Goal: Information Seeking & Learning: Learn about a topic

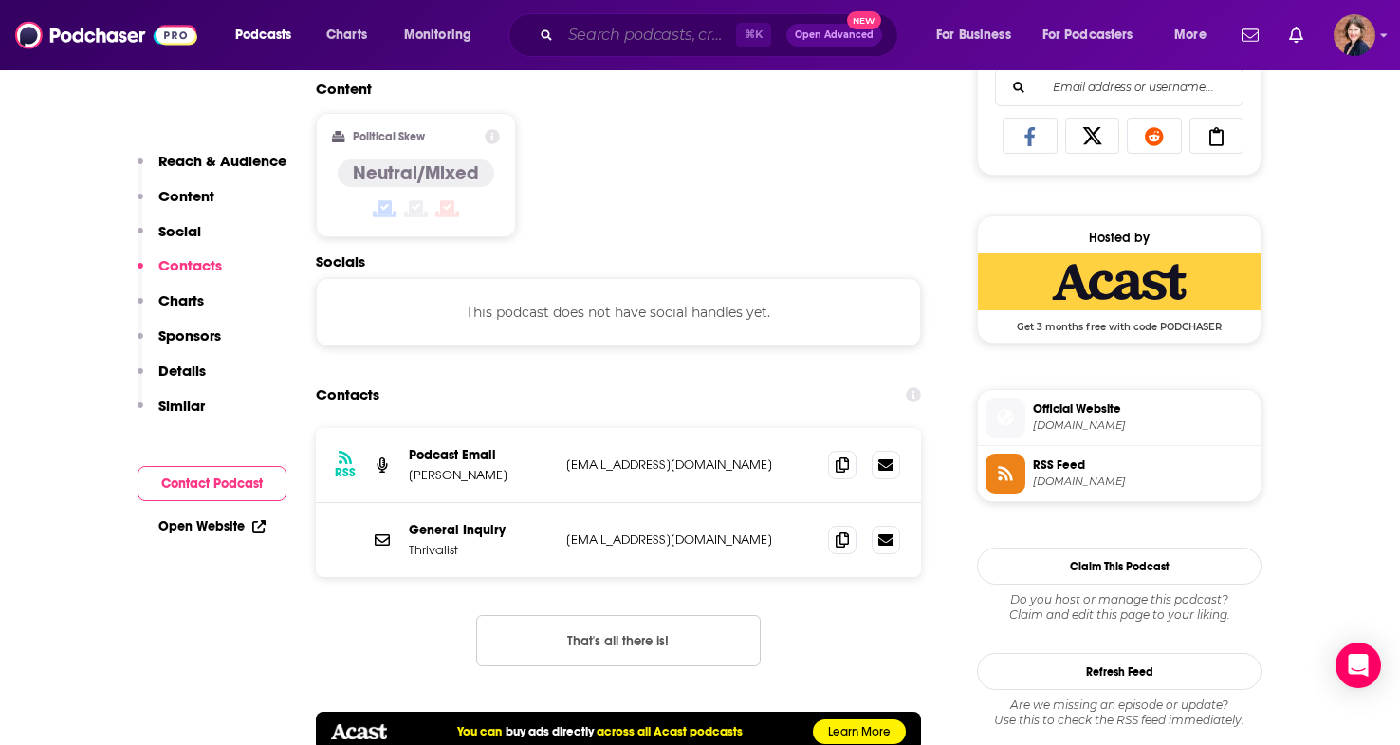
click at [650, 40] on input "Search podcasts, credits, & more..." at bounding box center [648, 35] width 175 height 30
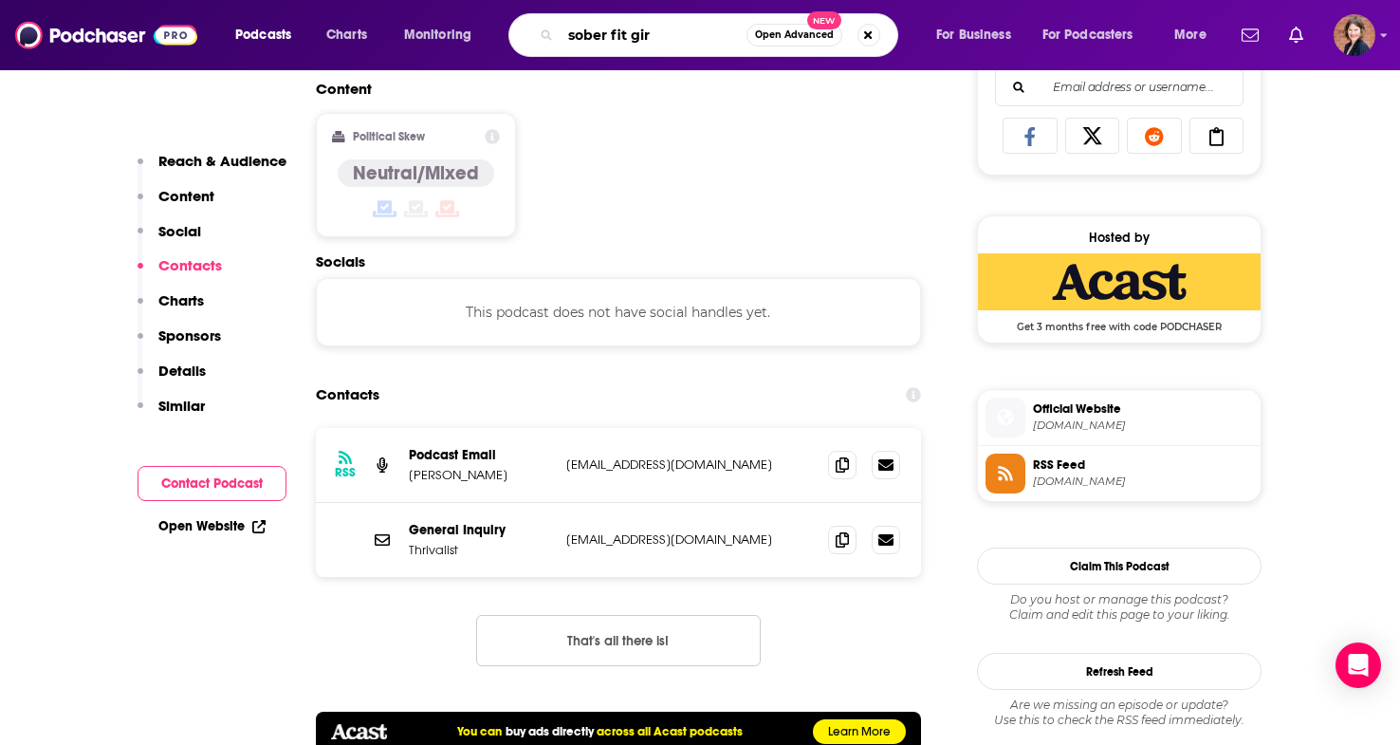
type input "sober fit girl"
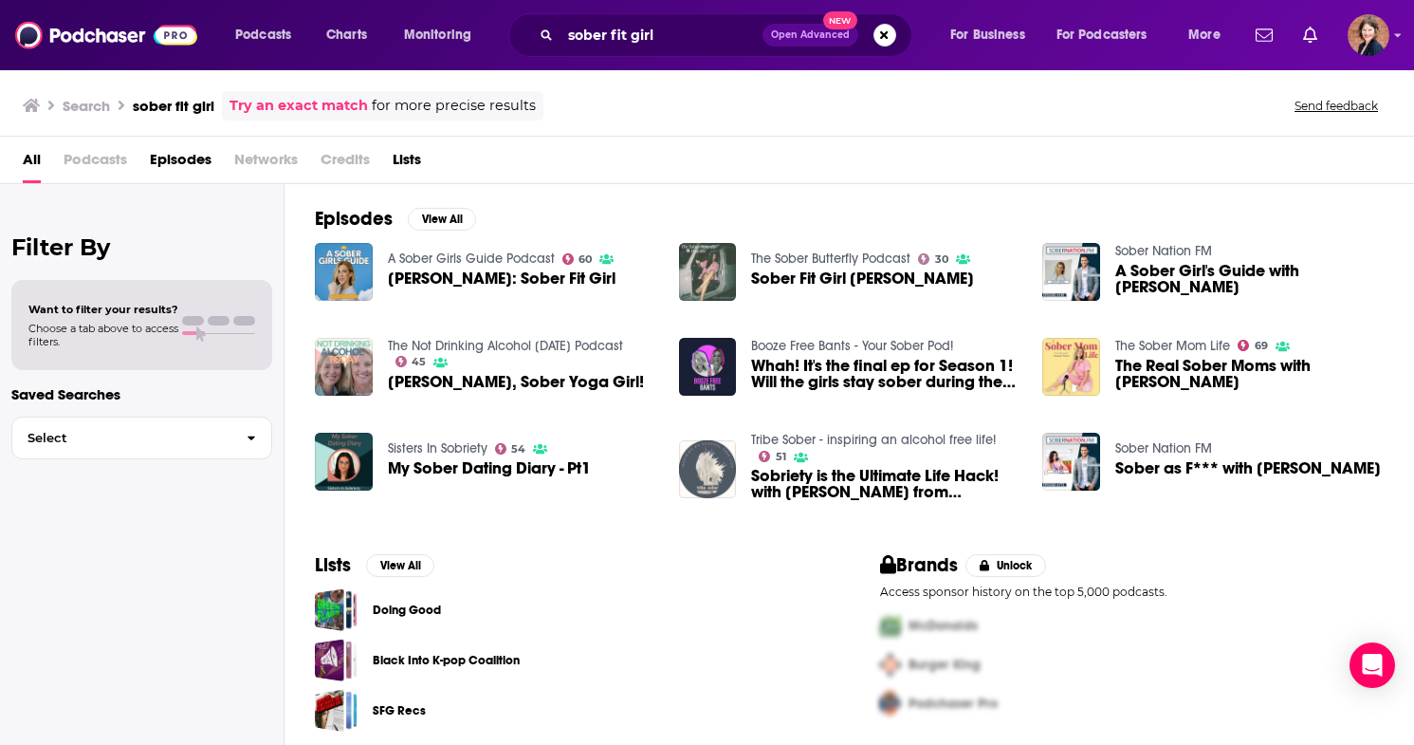
click at [98, 167] on span "Podcasts" at bounding box center [96, 163] width 64 height 39
click at [100, 171] on span "Podcasts" at bounding box center [96, 163] width 64 height 39
click at [612, 31] on input "sober fit girl" at bounding box center [662, 35] width 202 height 30
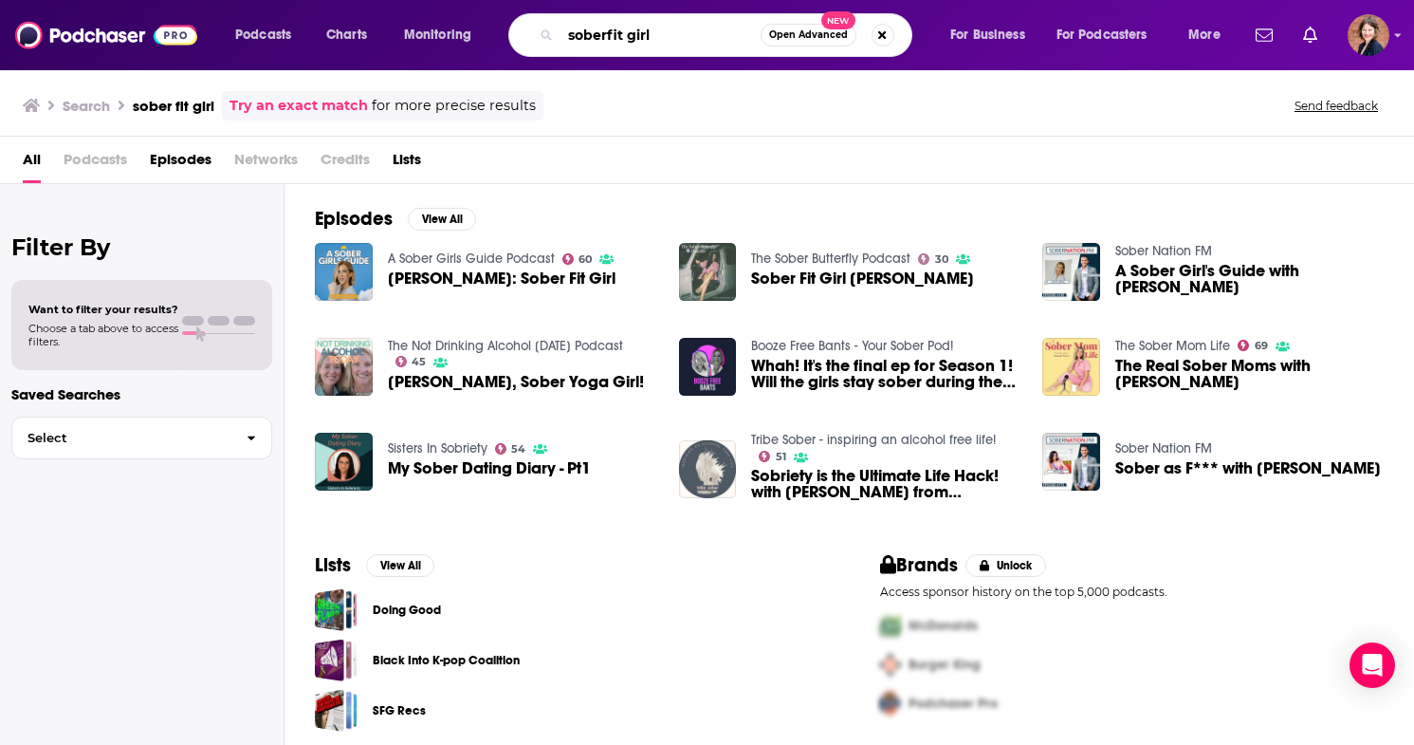
click at [627, 36] on input "soberfit girl" at bounding box center [661, 35] width 200 height 30
type input "soberfitgirl"
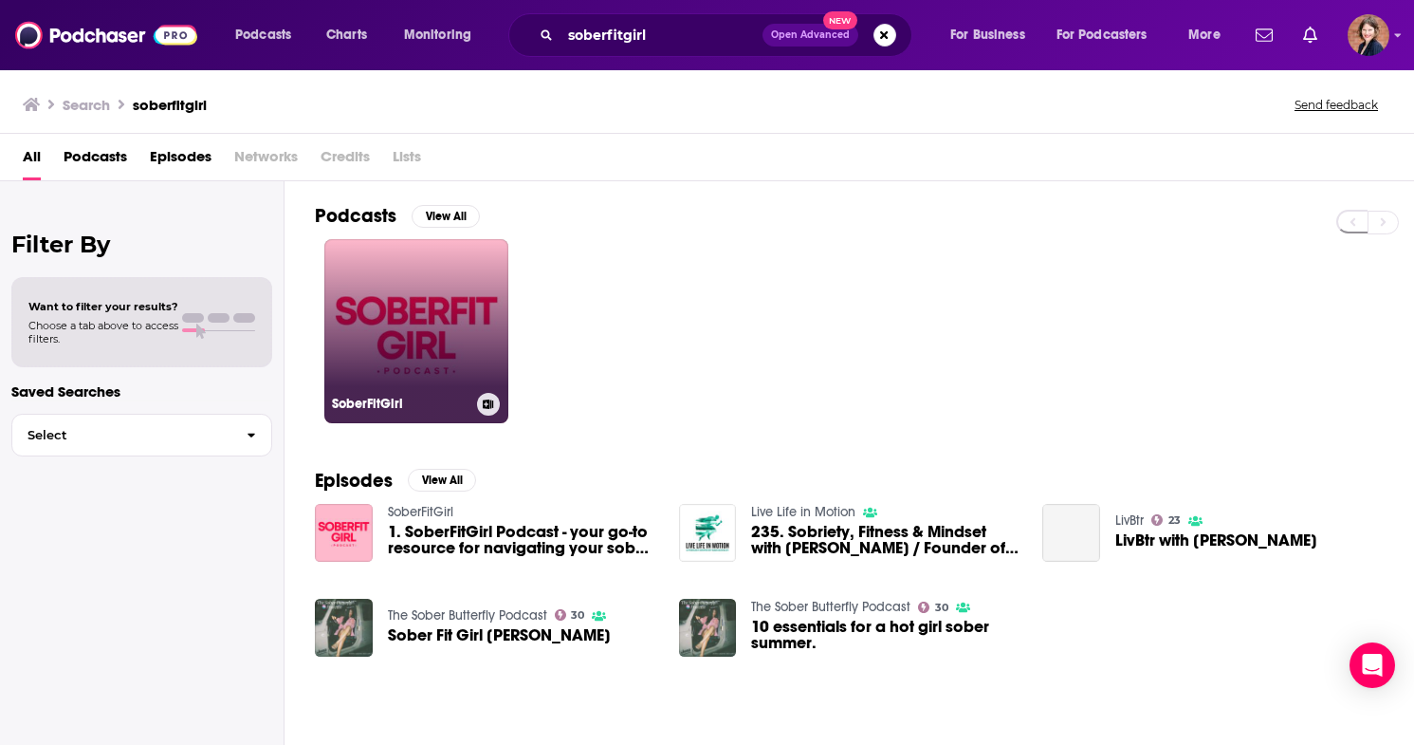
click at [400, 307] on link "SoberFitGirl" at bounding box center [416, 331] width 184 height 184
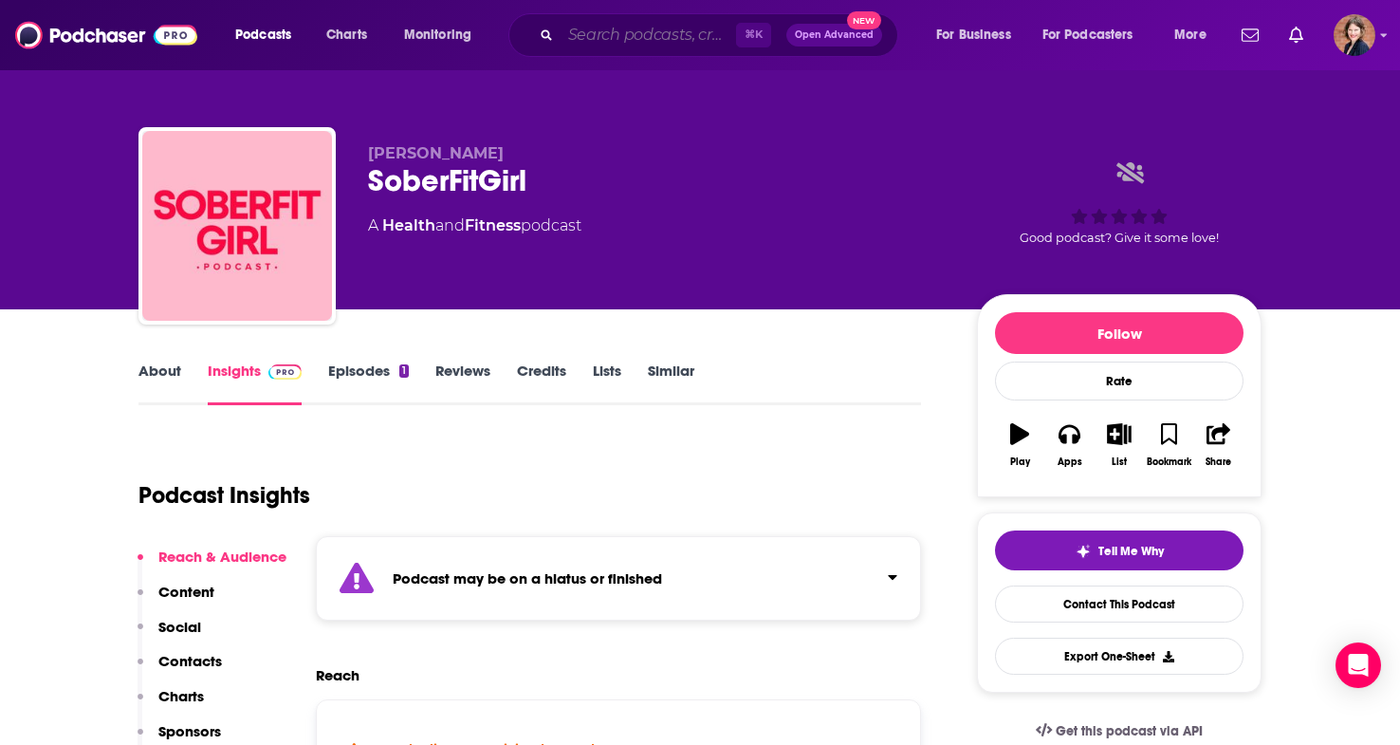
click at [635, 31] on input "Search podcasts, credits, & more..." at bounding box center [648, 35] width 175 height 30
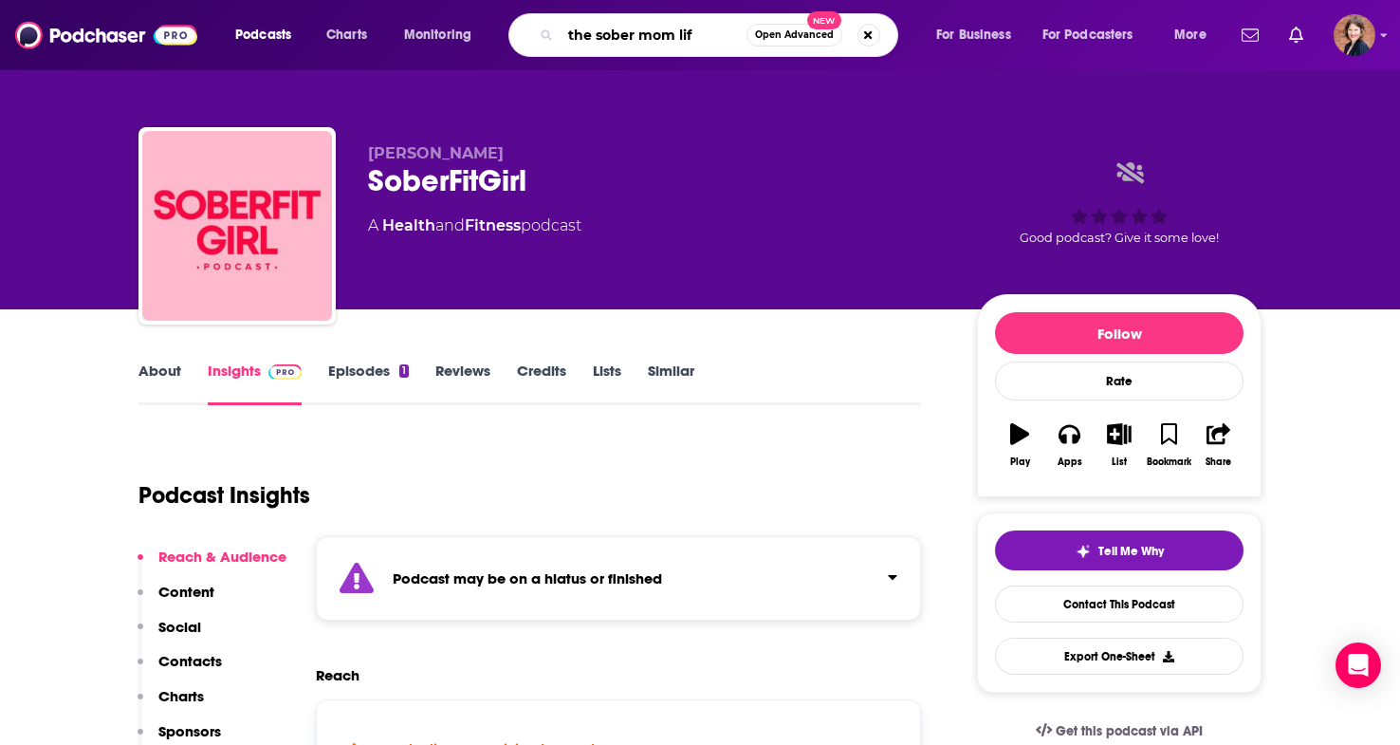
type input "the sober mom life"
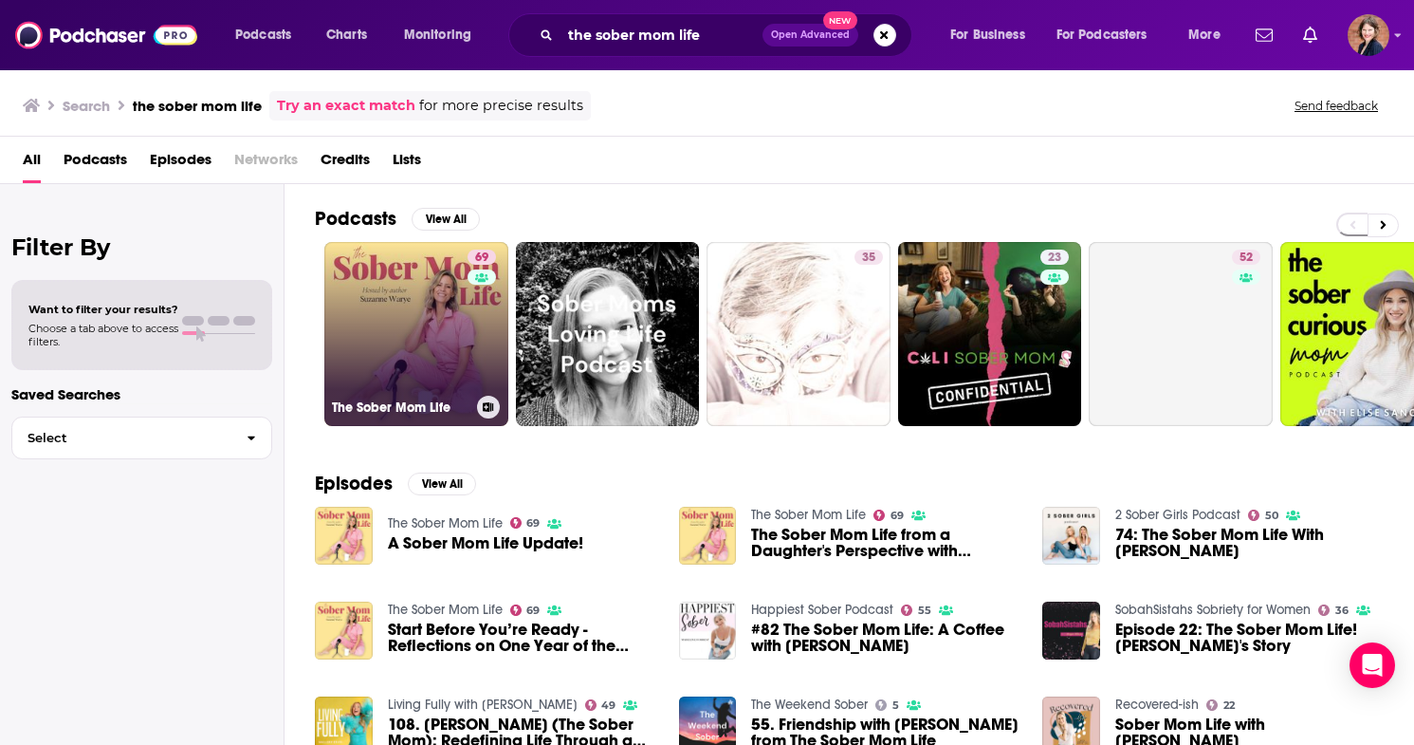
click at [414, 325] on link "69 The Sober Mom Life" at bounding box center [416, 334] width 184 height 184
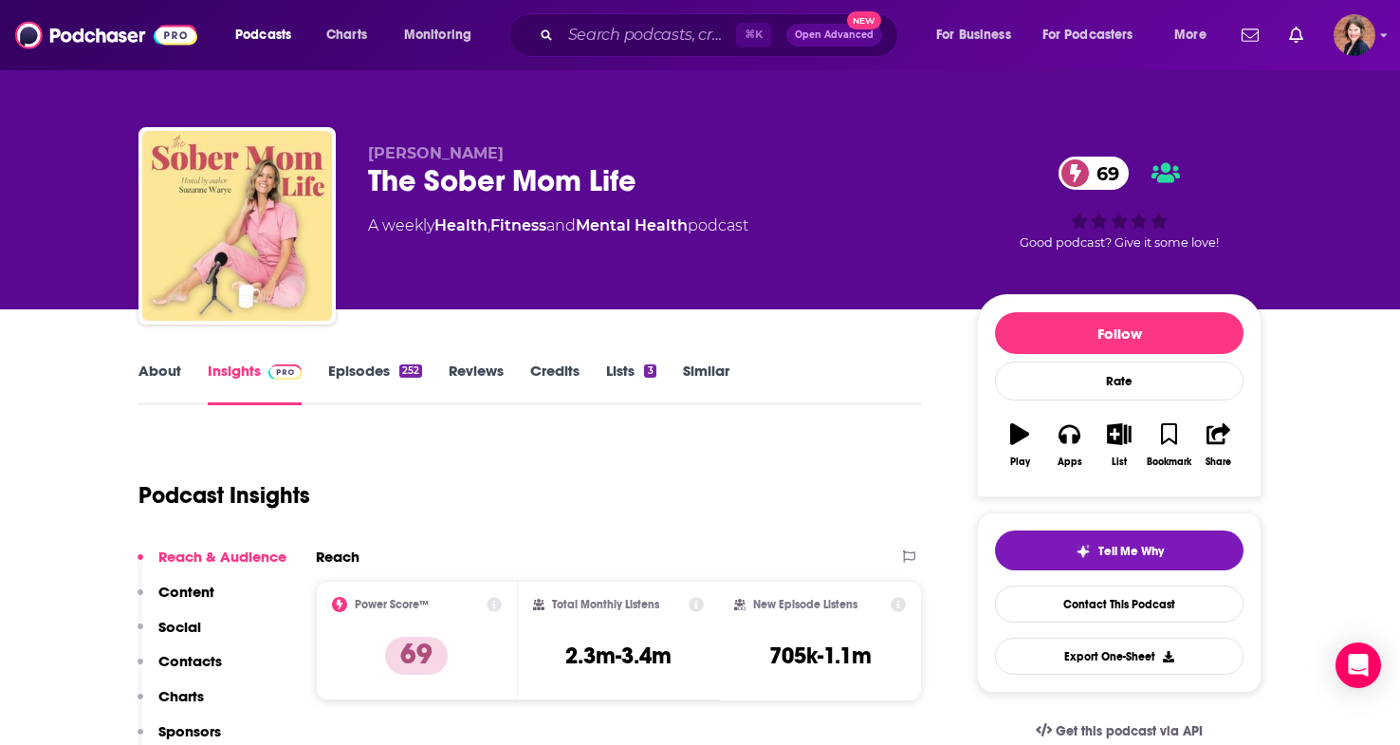
click at [159, 382] on link "About" at bounding box center [159, 383] width 43 height 44
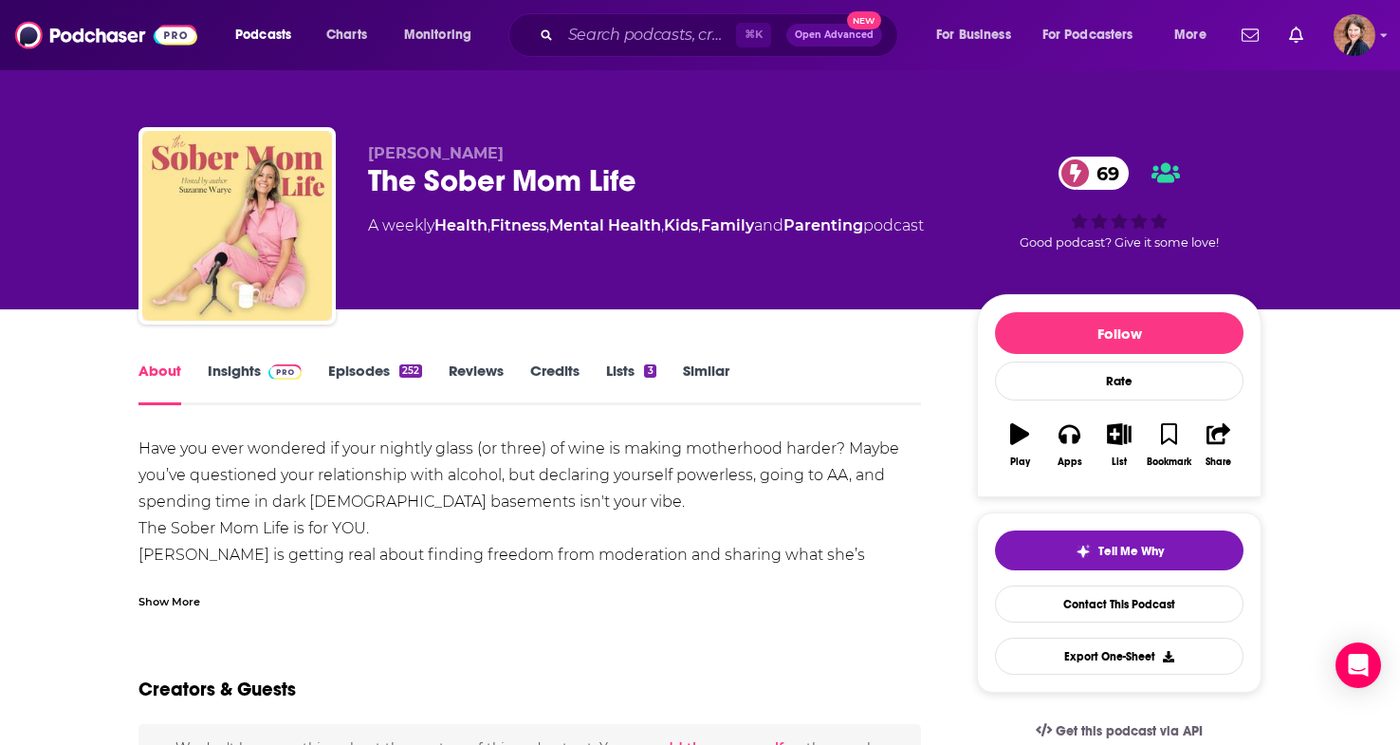
click at [234, 372] on link "Insights" at bounding box center [255, 383] width 94 height 44
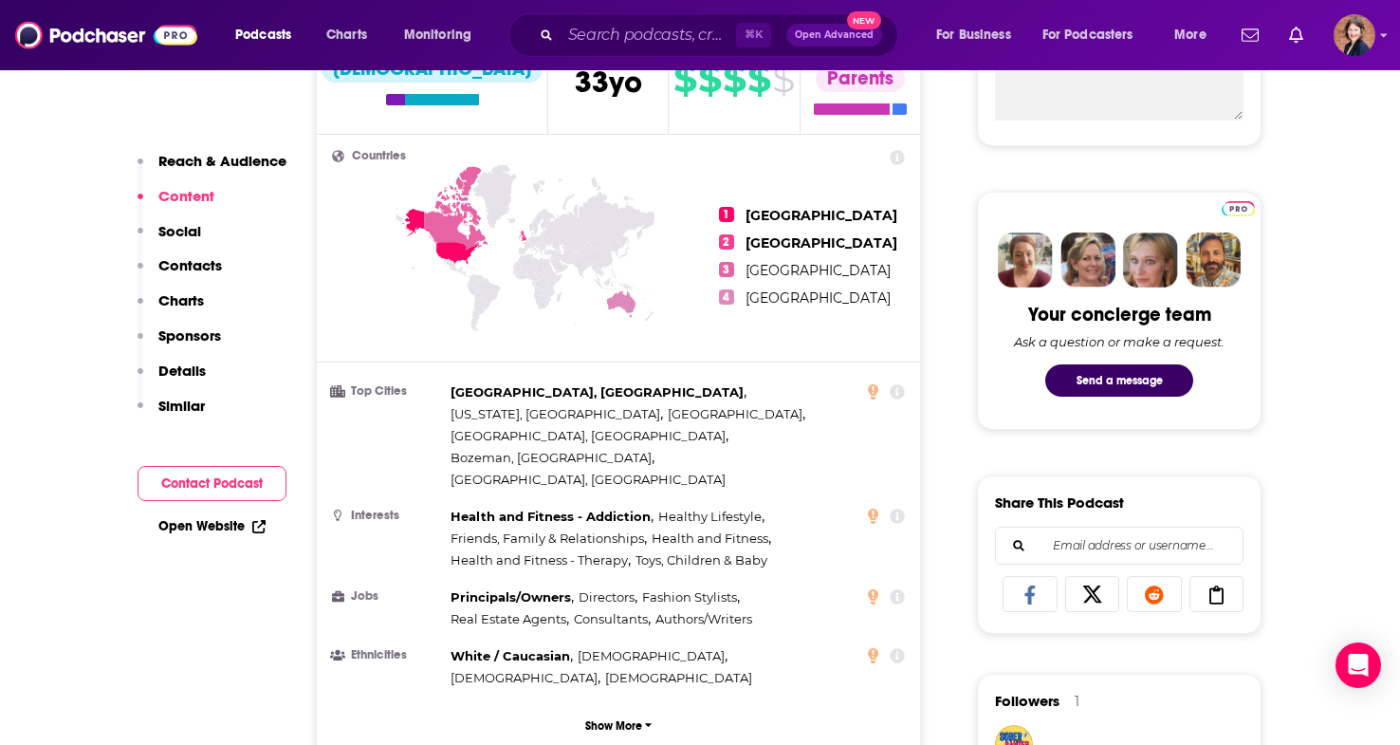
scroll to position [1605, 0]
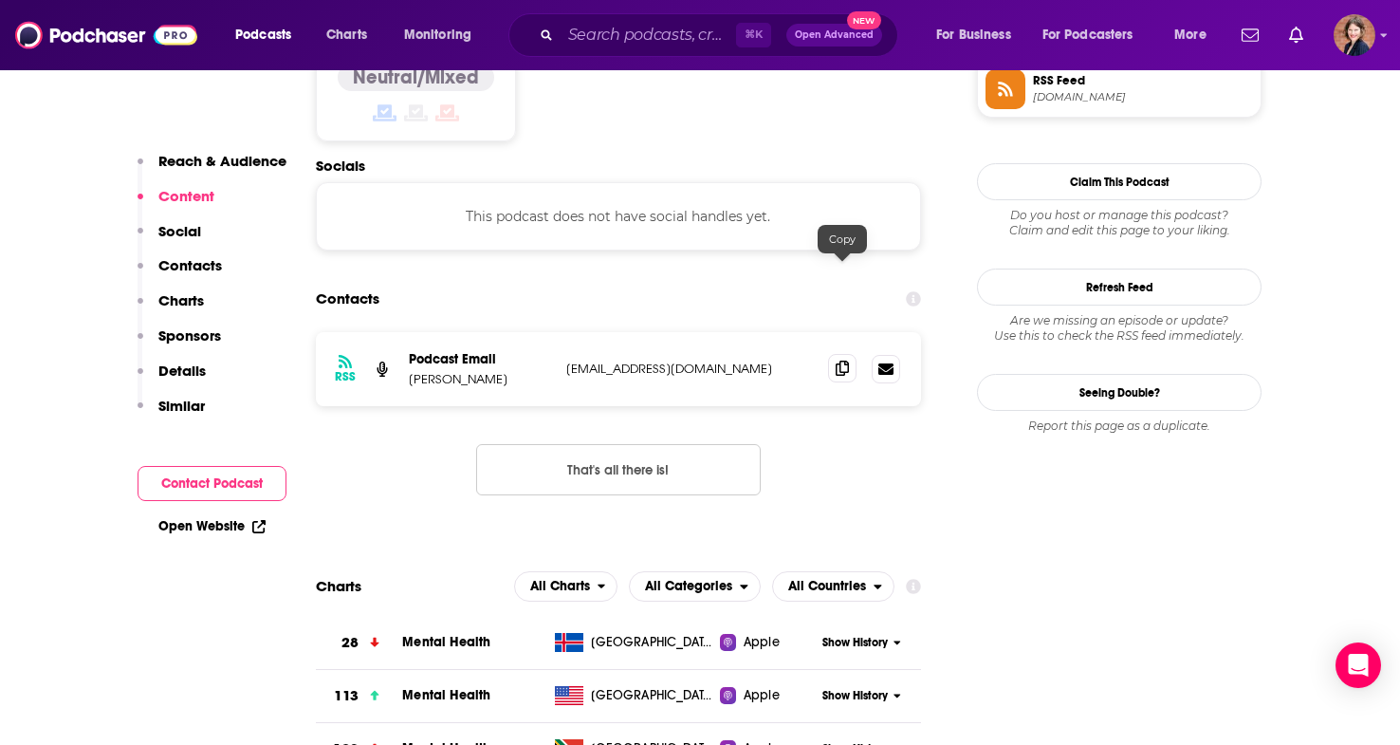
click at [840, 360] on icon at bounding box center [842, 367] width 13 height 15
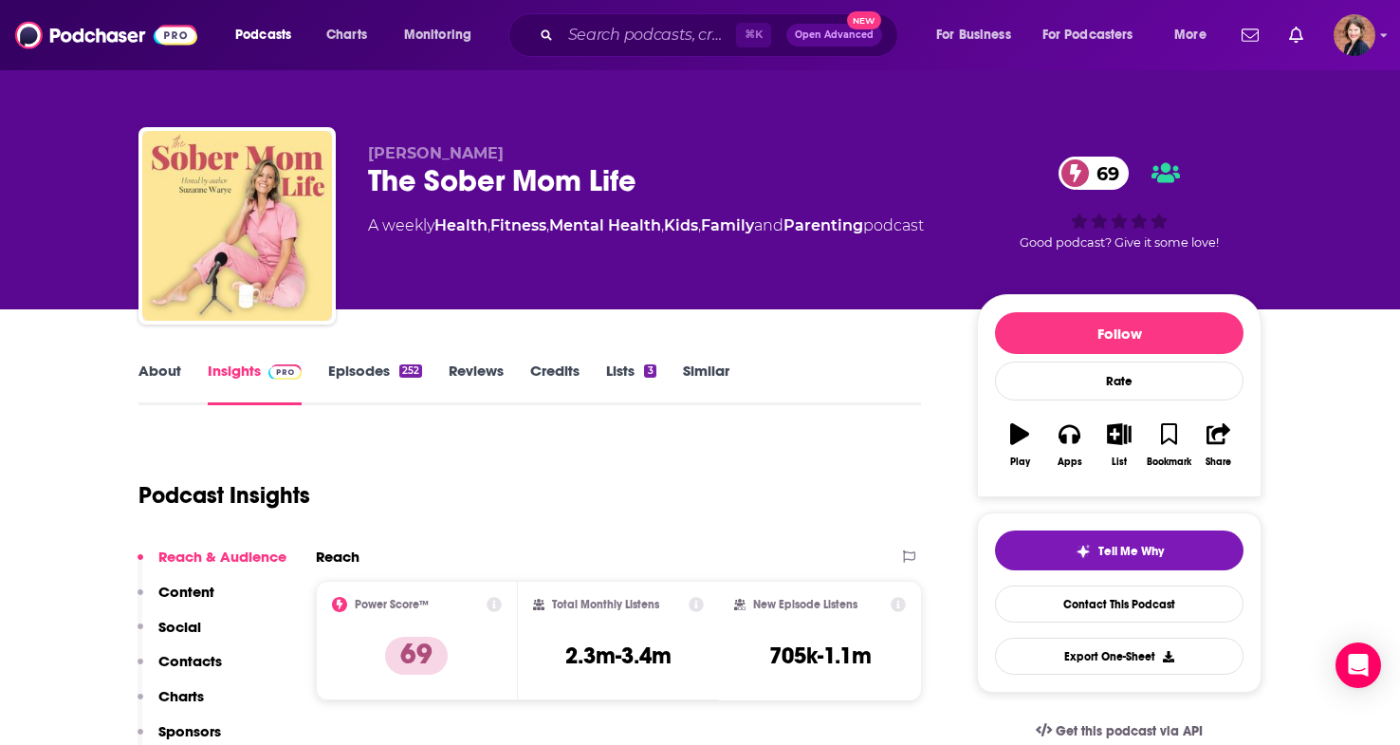
scroll to position [0, 0]
click at [150, 374] on link "About" at bounding box center [159, 383] width 43 height 44
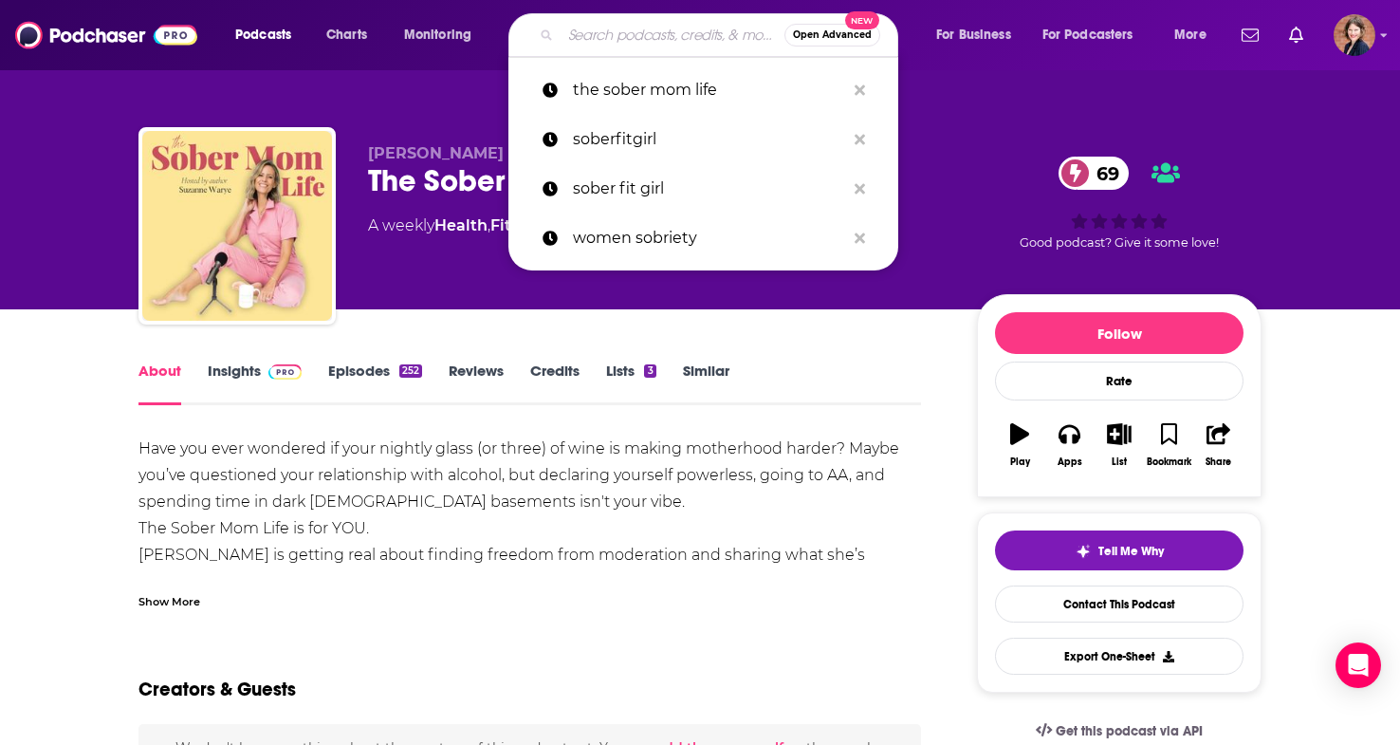
click at [605, 44] on input "Search podcasts, credits, & more..." at bounding box center [673, 35] width 224 height 30
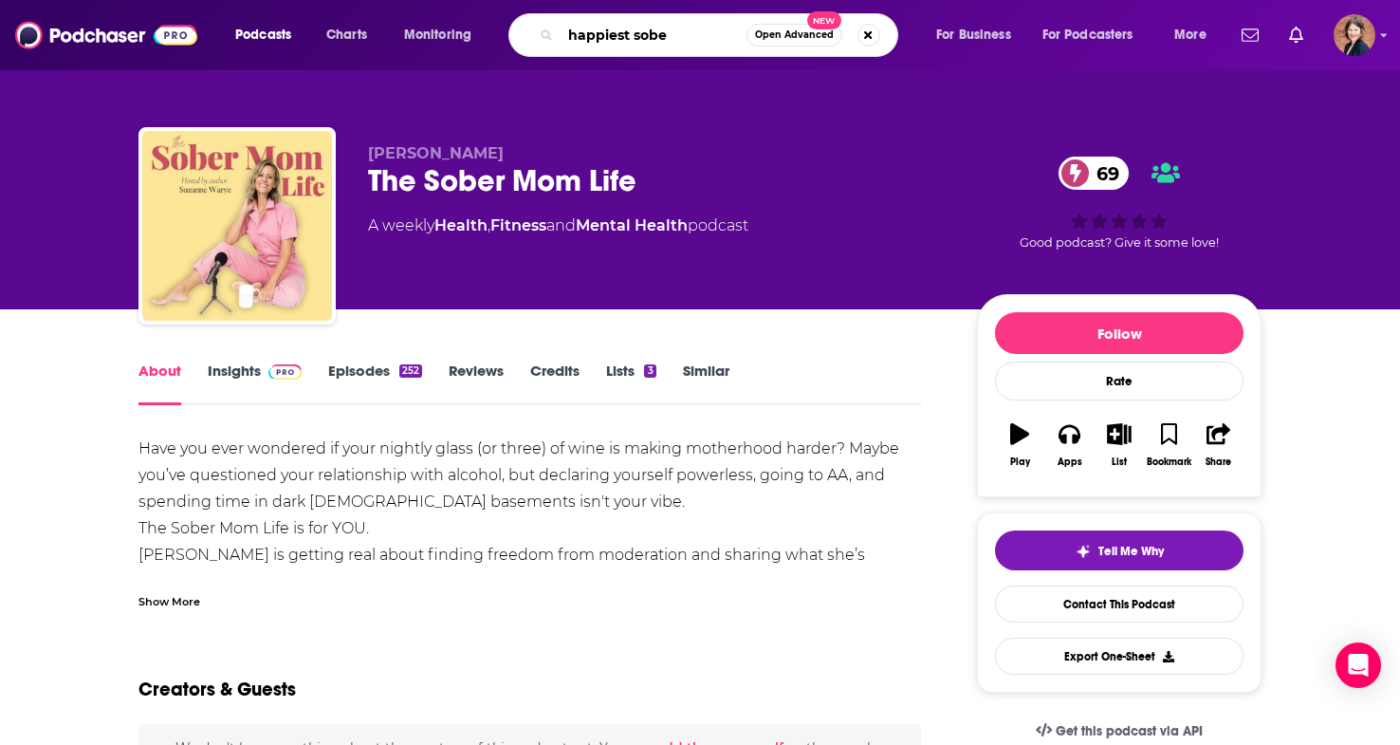
type input "happiest sober"
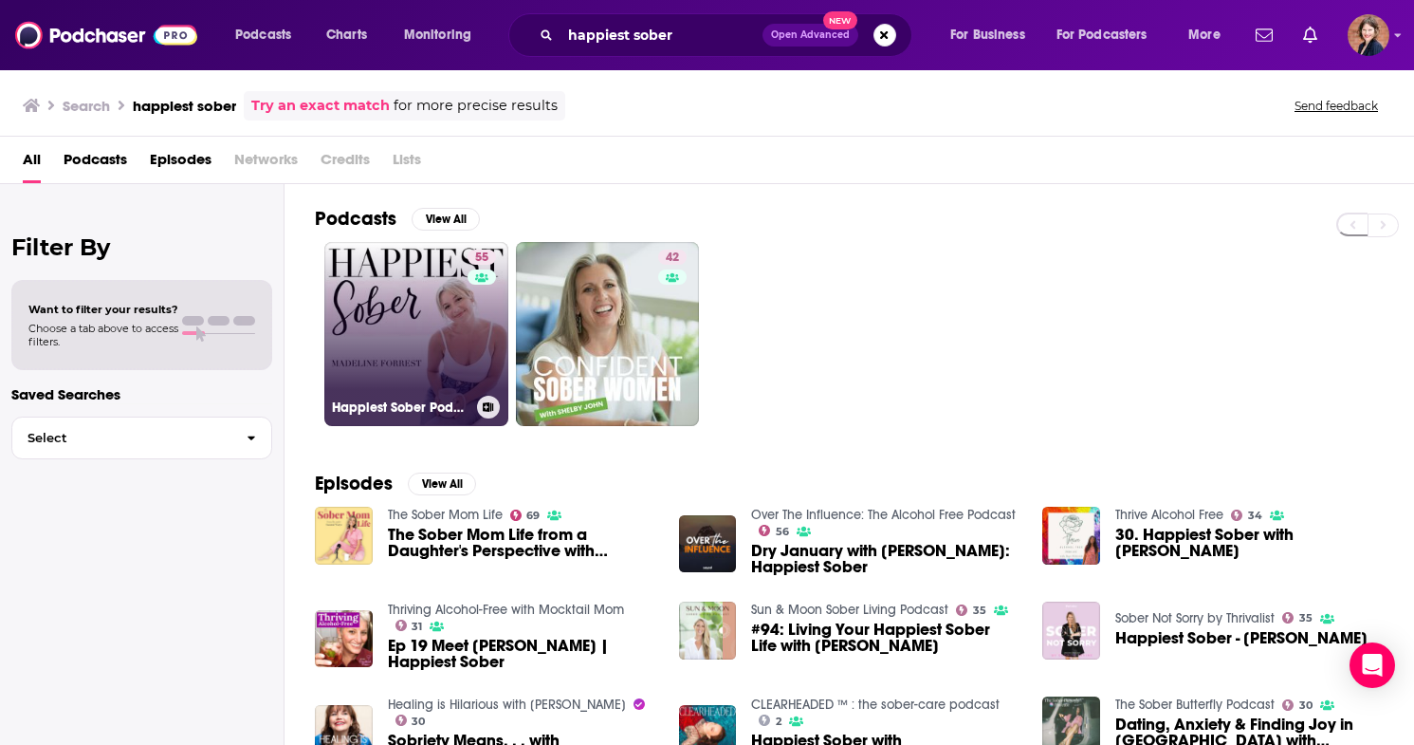
click at [400, 302] on link "55 Happiest Sober Podcast" at bounding box center [416, 334] width 184 height 184
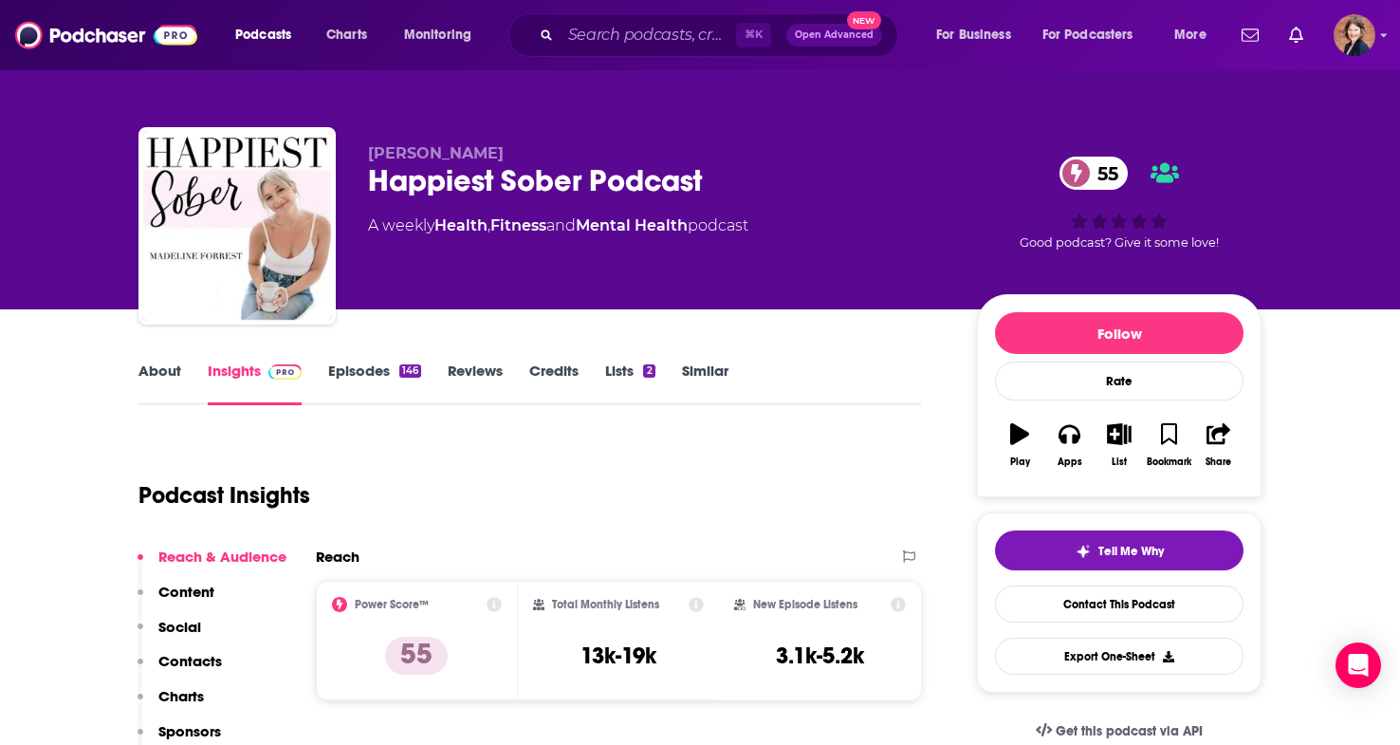
click at [148, 382] on link "About" at bounding box center [159, 383] width 43 height 44
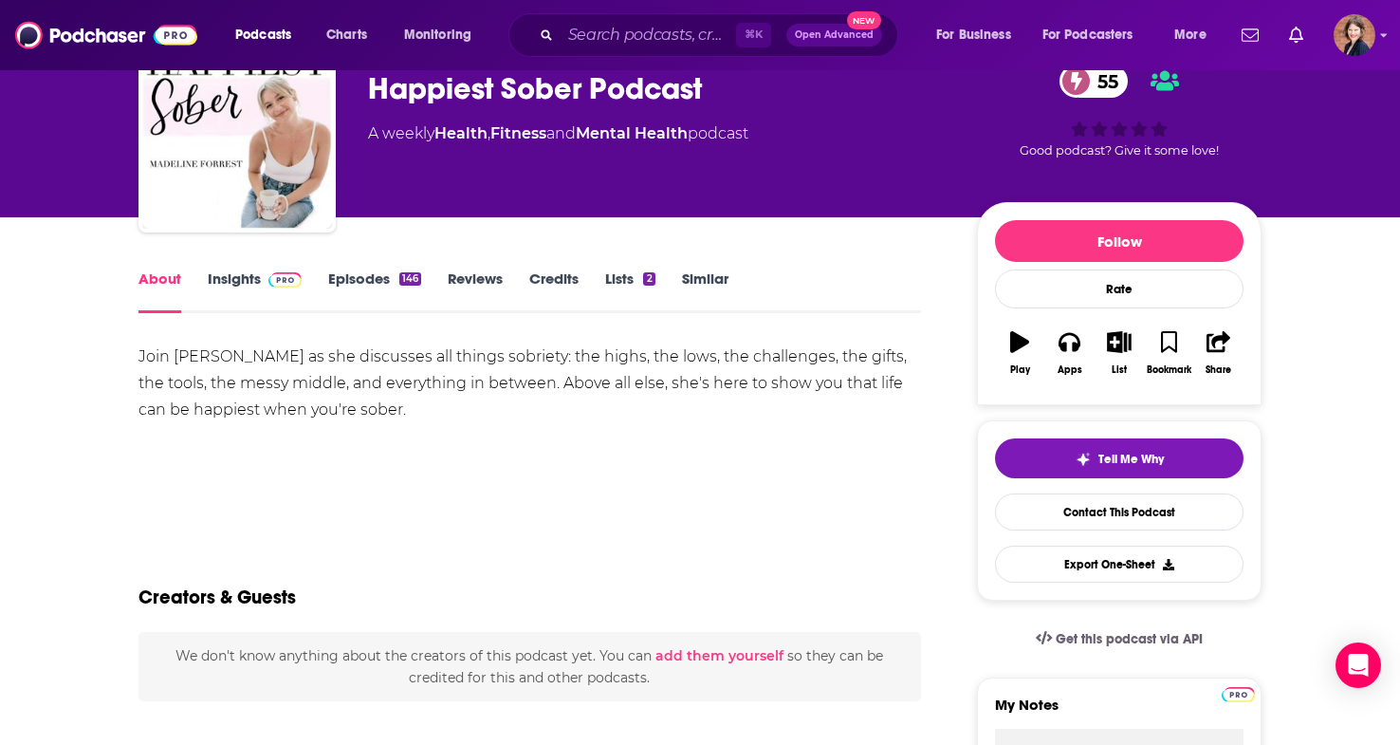
scroll to position [95, 0]
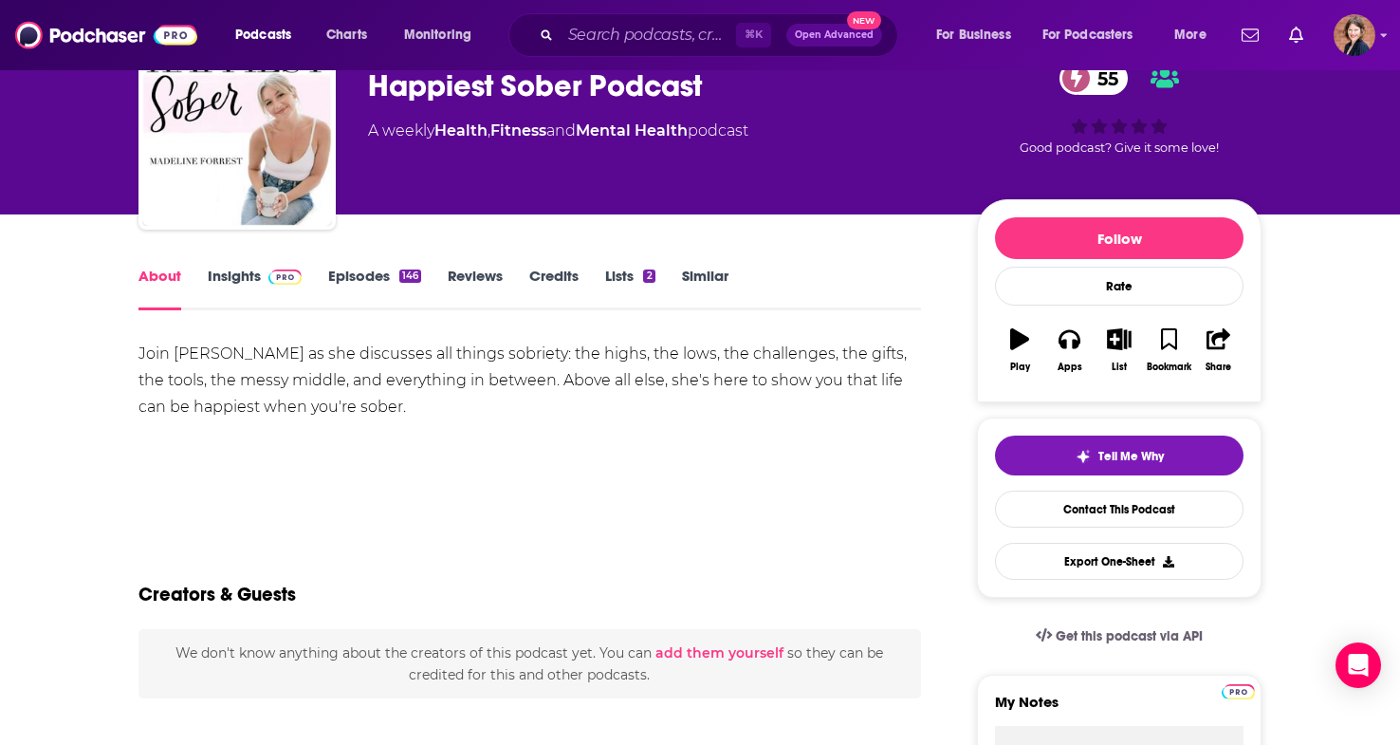
click at [213, 282] on link "Insights" at bounding box center [255, 289] width 94 height 44
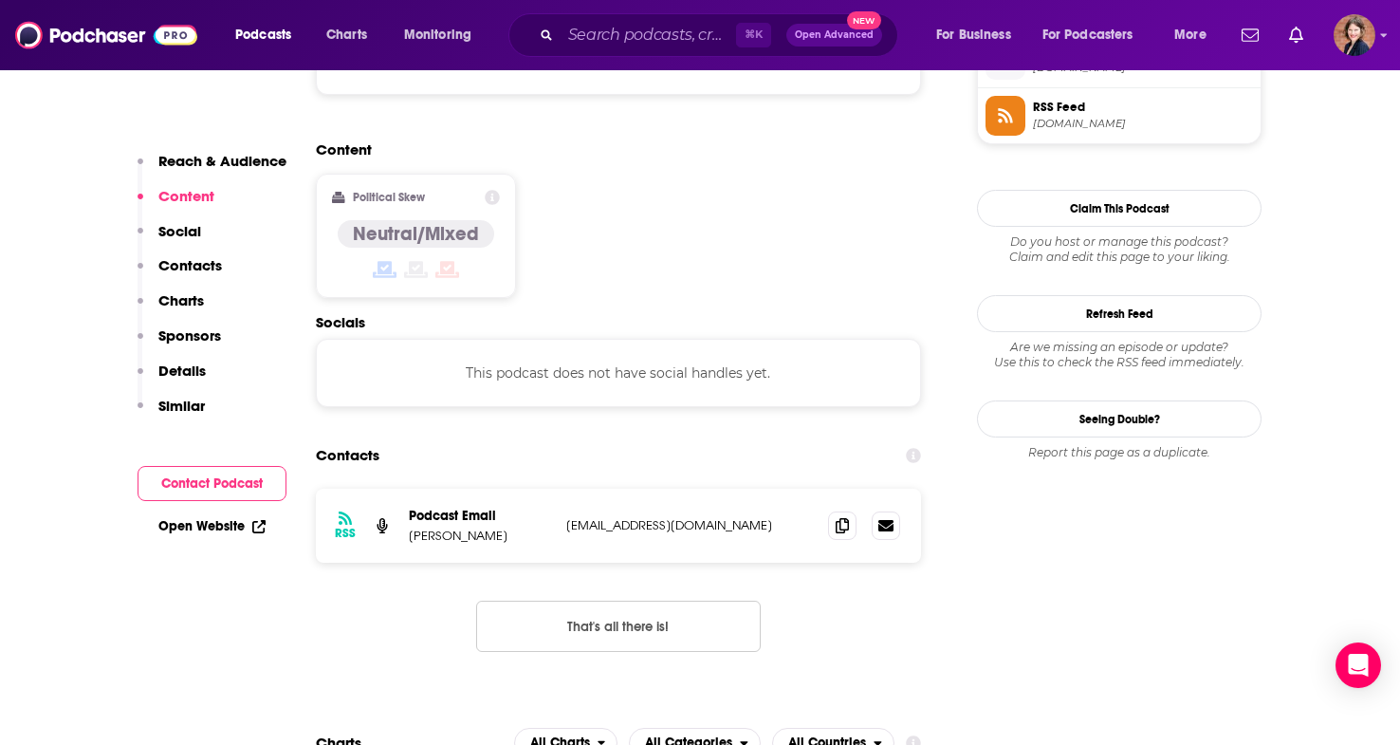
scroll to position [1628, 0]
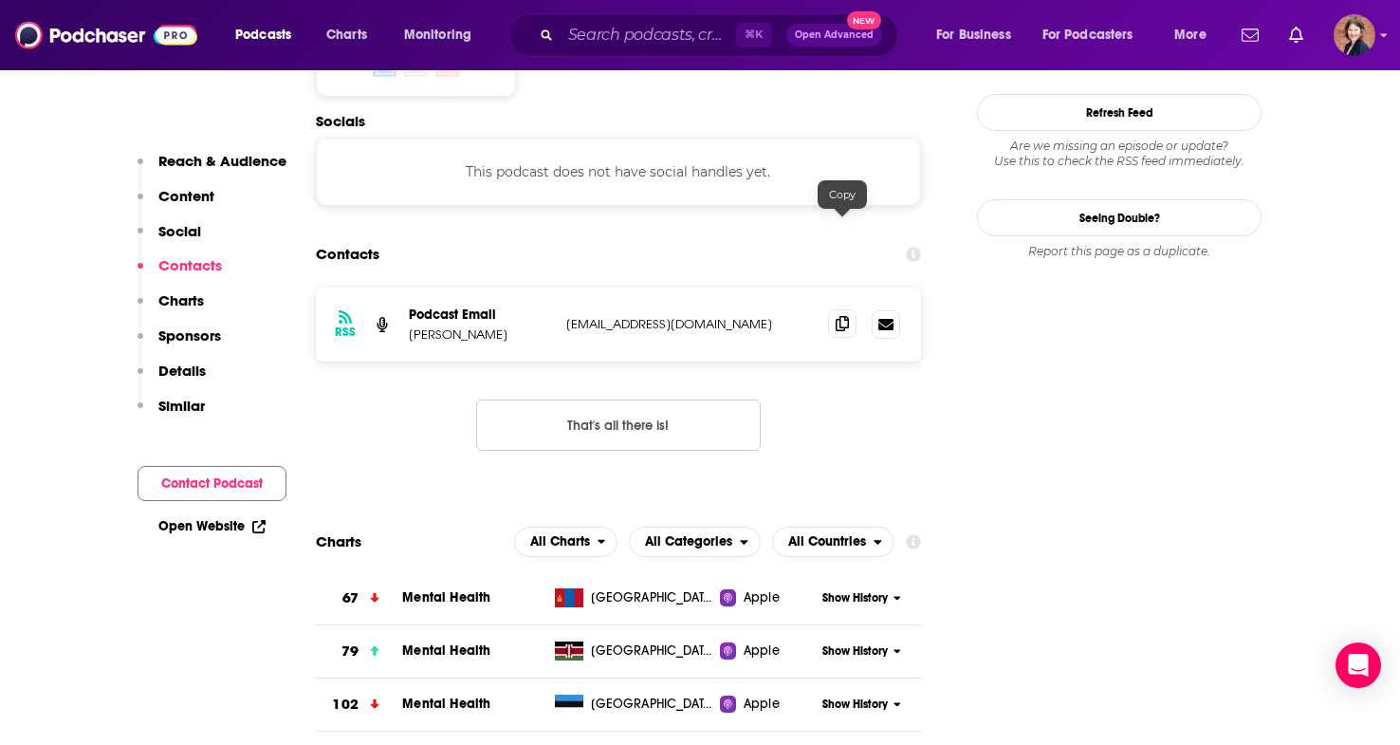
click at [838, 316] on icon at bounding box center [842, 323] width 13 height 15
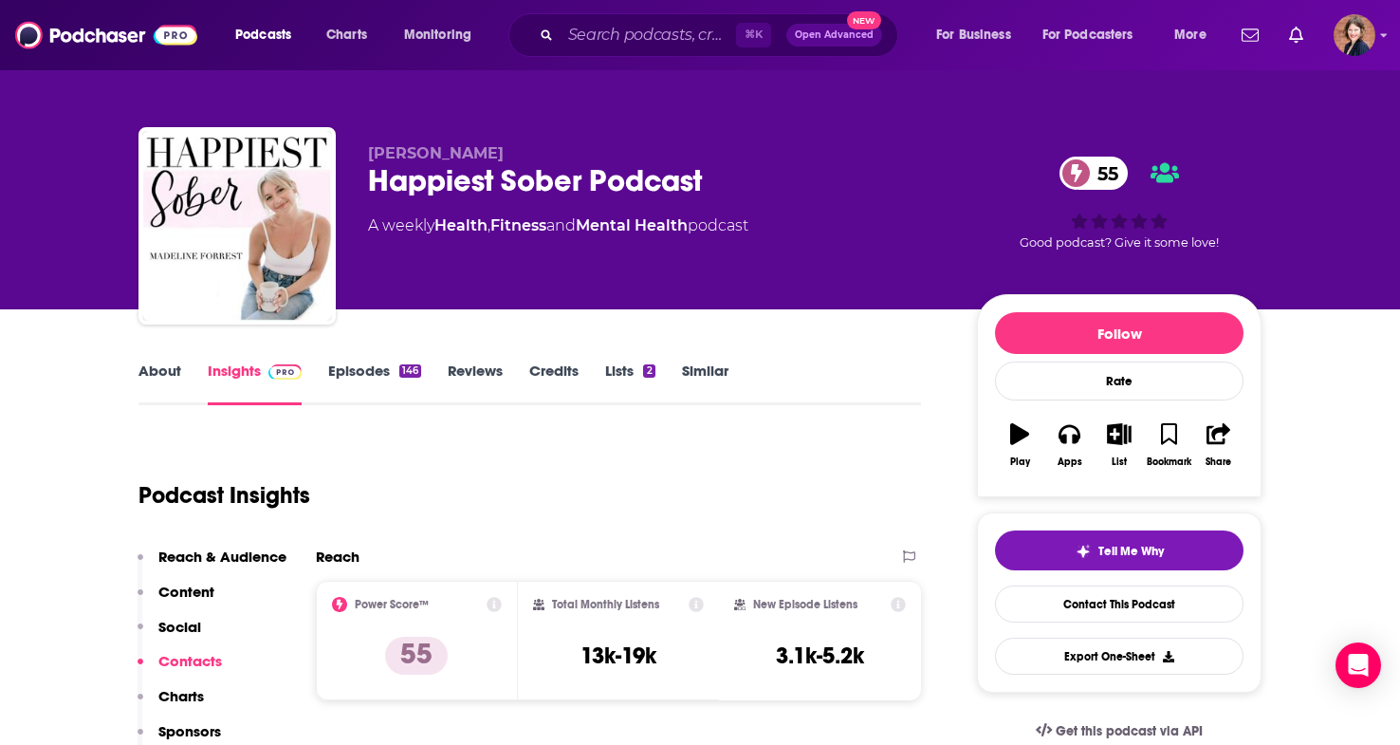
scroll to position [0, 0]
click at [709, 359] on div "About Insights Episodes 146 Reviews Credits Lists 2 Similar" at bounding box center [529, 382] width 782 height 46
click at [709, 370] on link "Similar" at bounding box center [705, 383] width 46 height 44
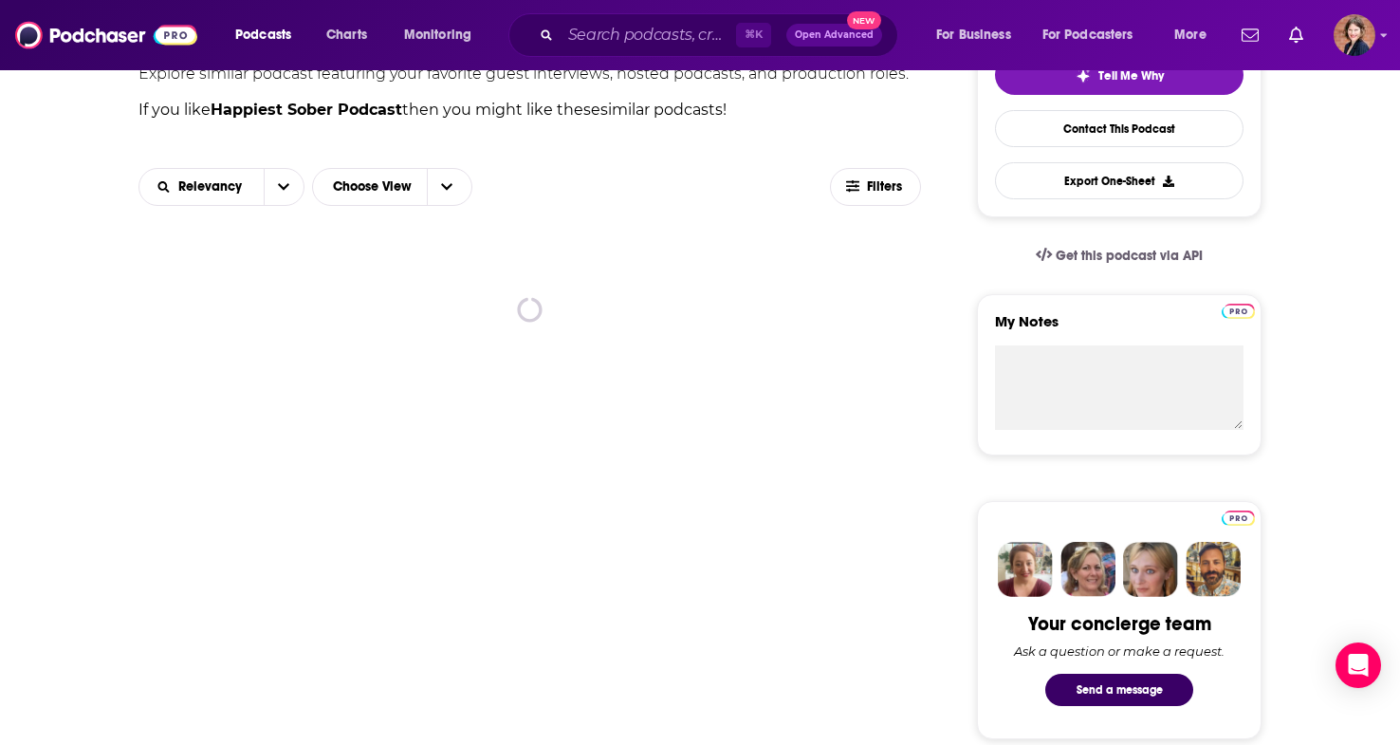
scroll to position [467, 0]
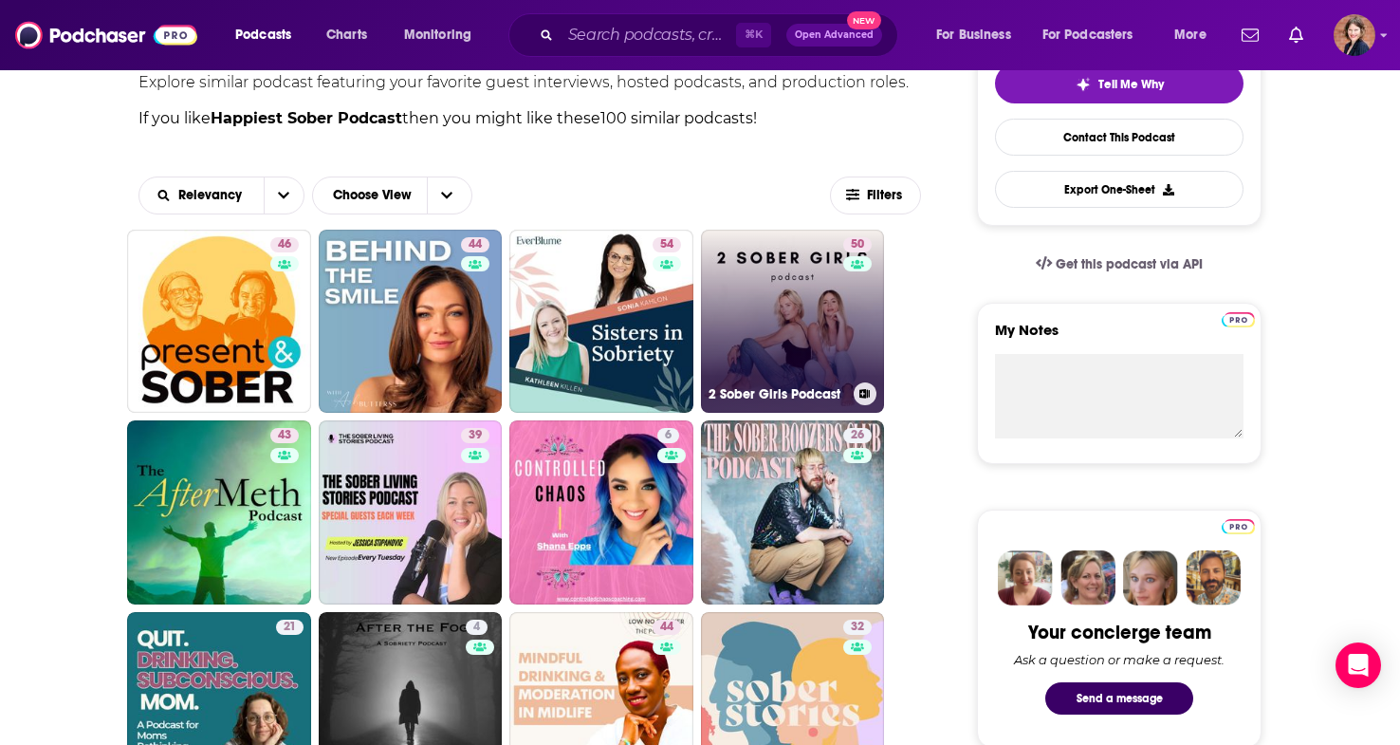
click at [750, 301] on link "50 2 Sober Girls Podcast" at bounding box center [793, 322] width 184 height 184
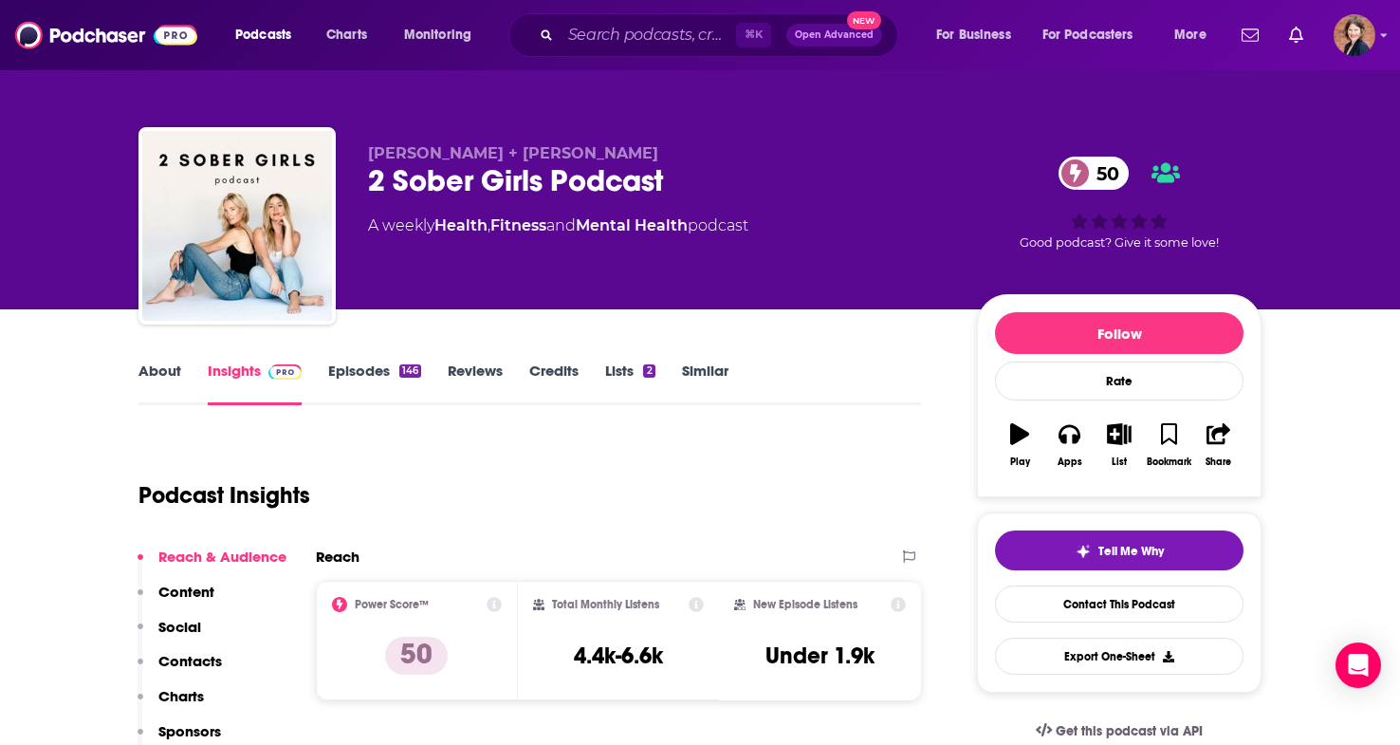
click at [175, 372] on link "About" at bounding box center [159, 383] width 43 height 44
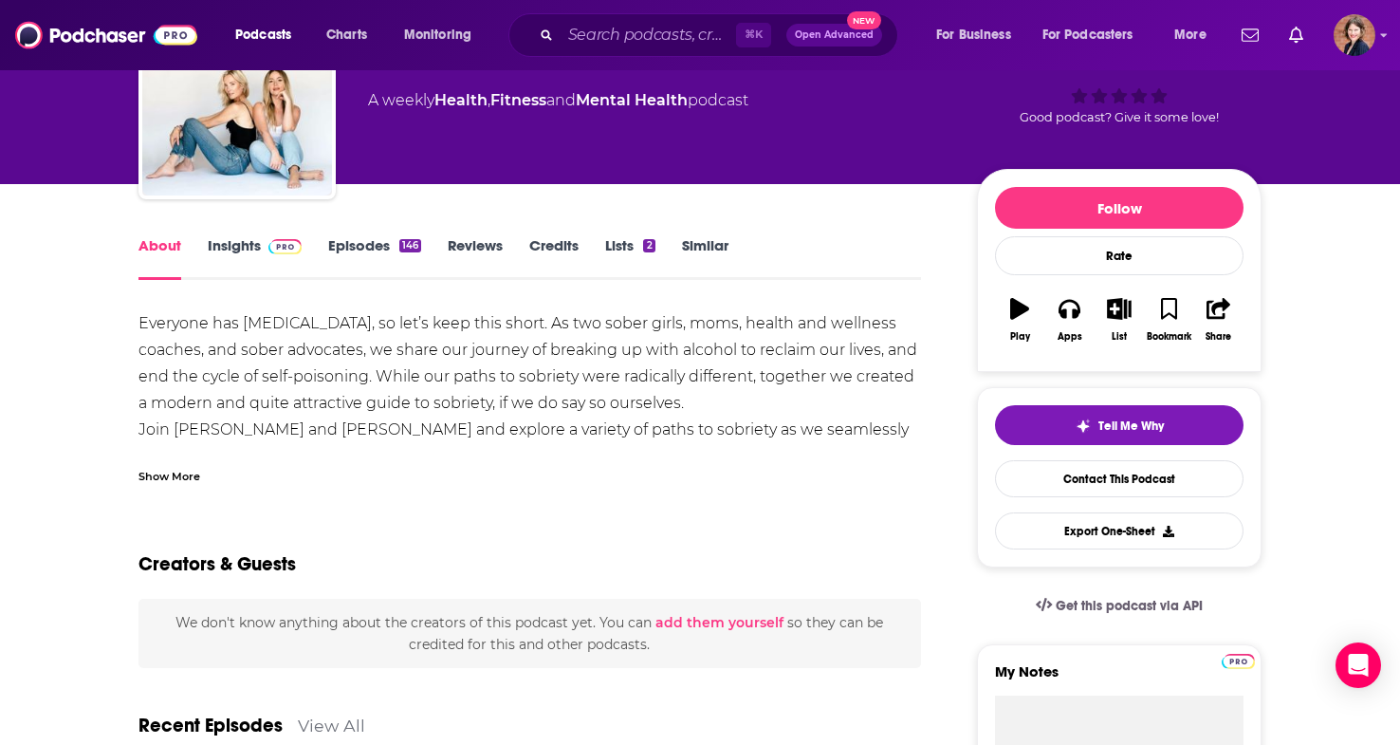
scroll to position [126, 0]
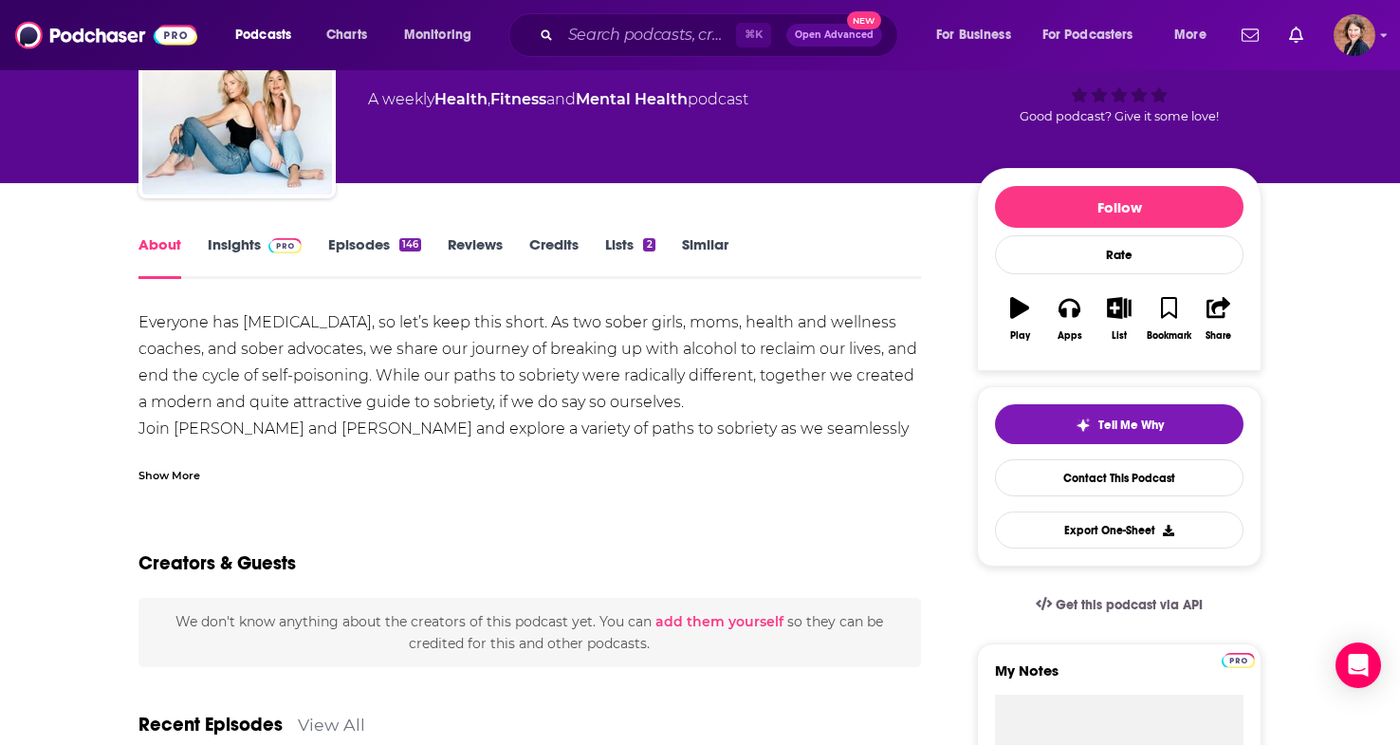
click at [171, 471] on div "Show More" at bounding box center [169, 474] width 62 height 18
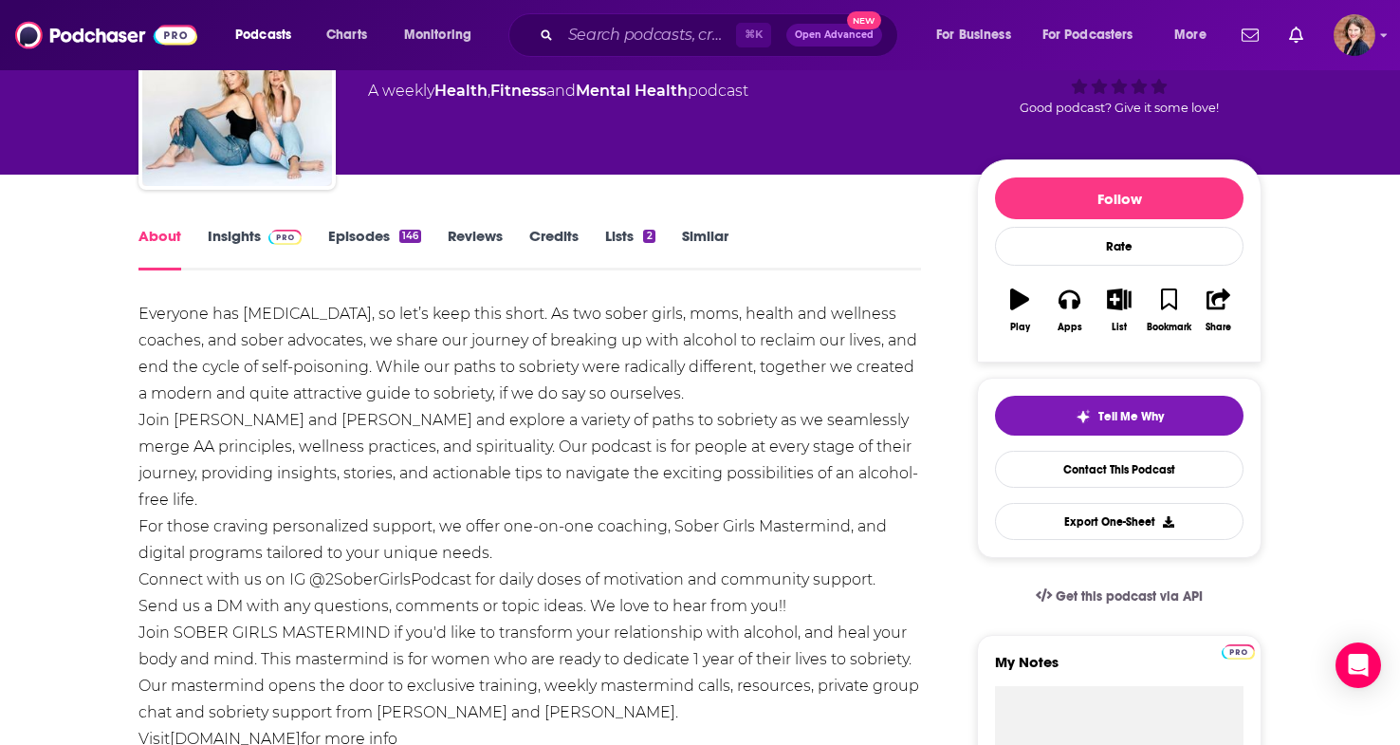
scroll to position [95, 0]
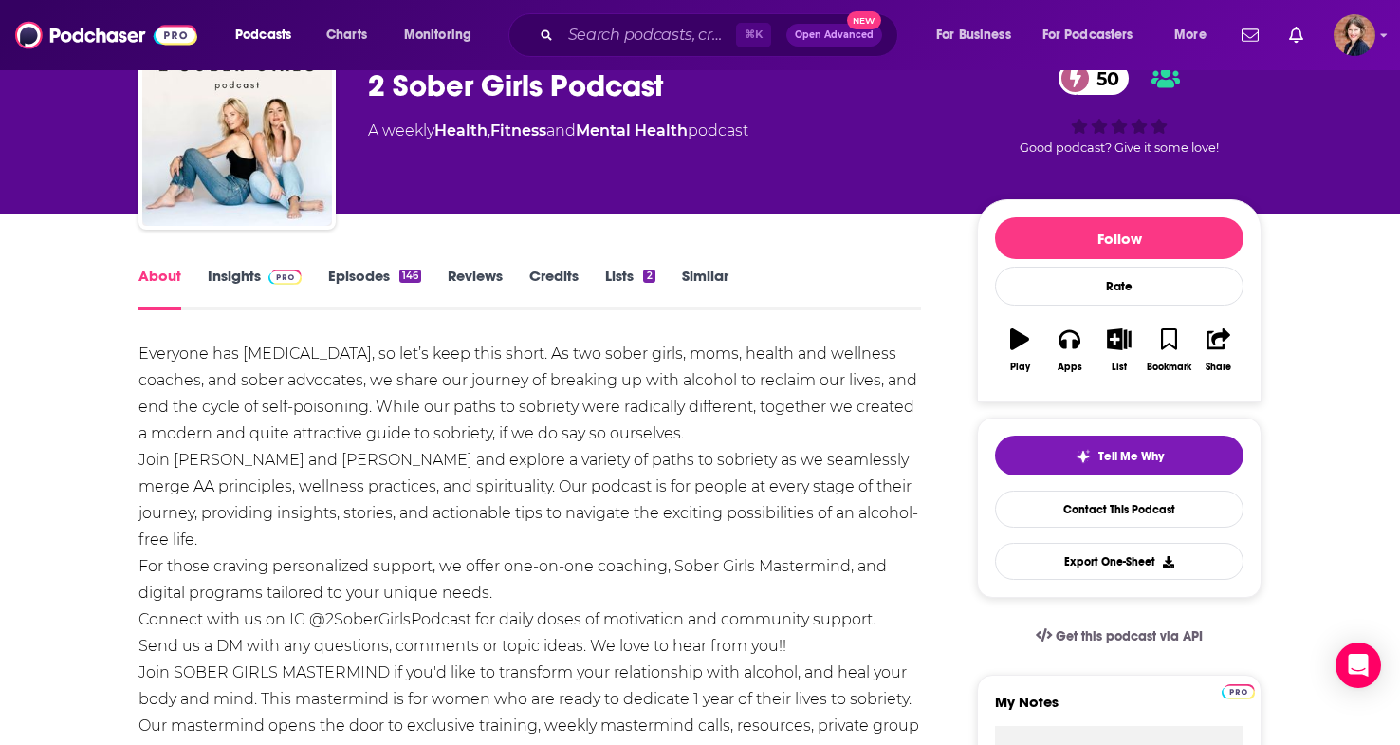
click at [233, 287] on link "Insights" at bounding box center [255, 289] width 94 height 44
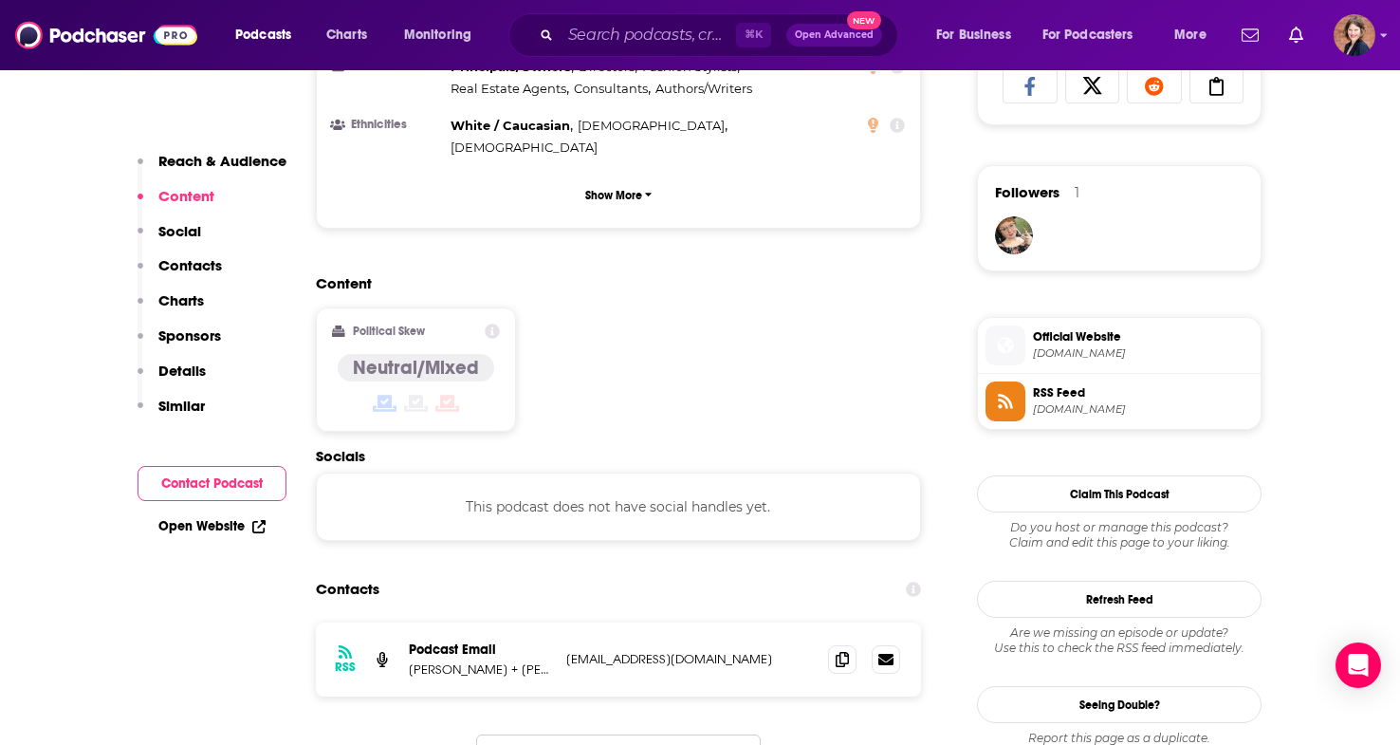
scroll to position [1369, 0]
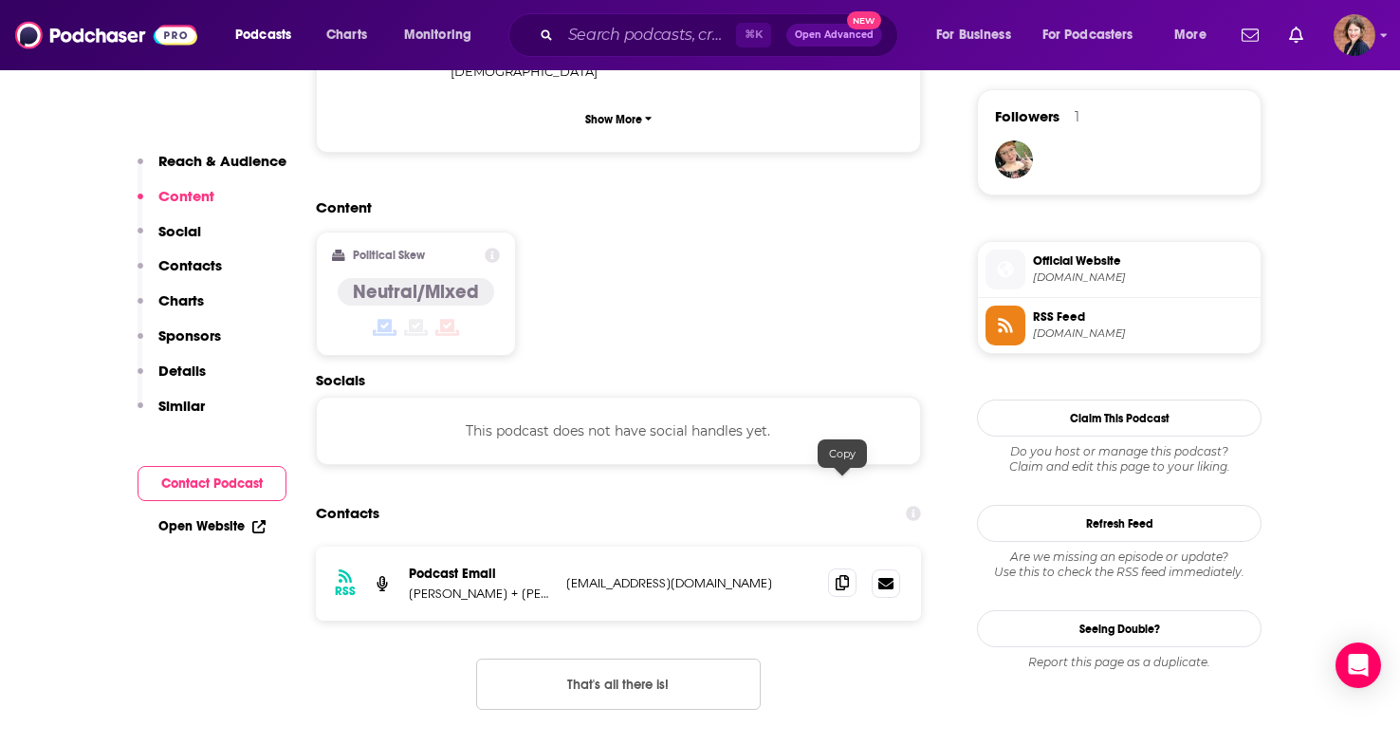
click at [843, 575] on icon at bounding box center [842, 582] width 13 height 15
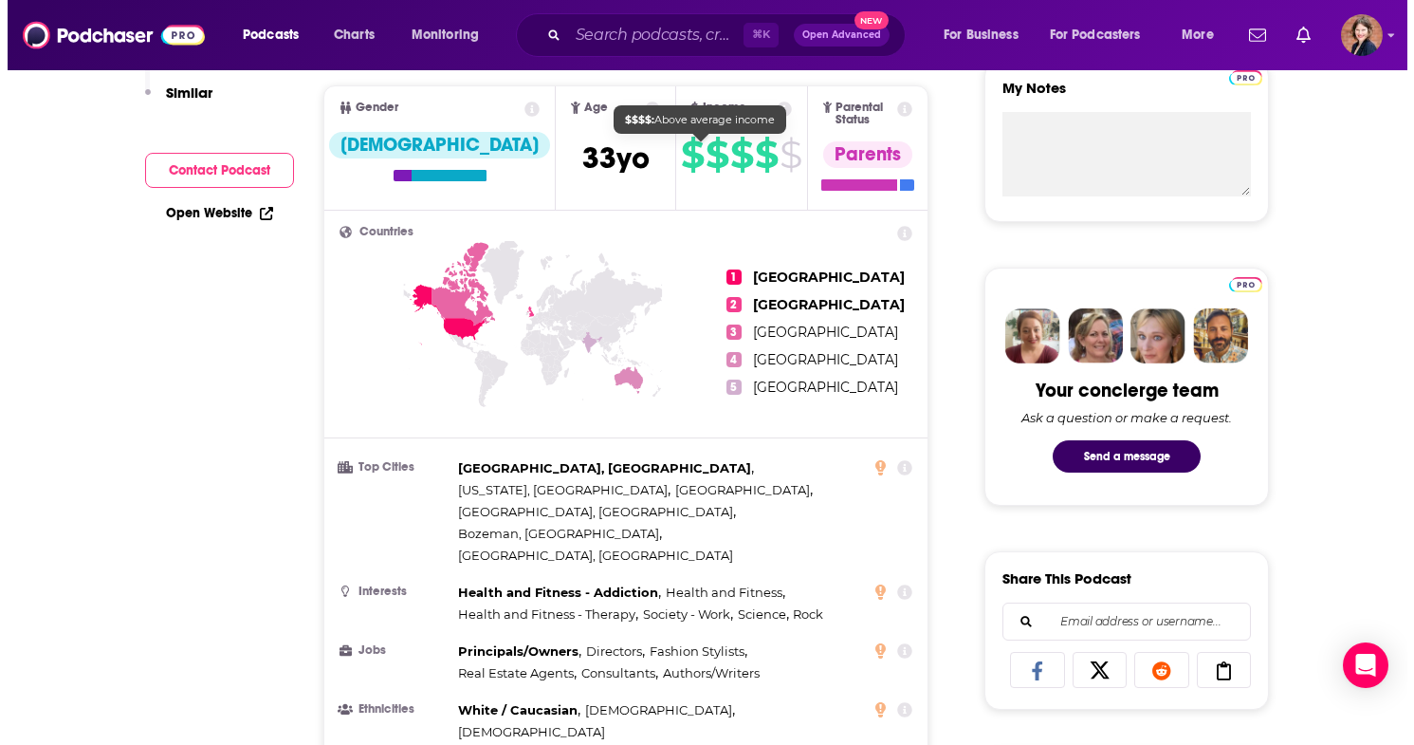
scroll to position [0, 0]
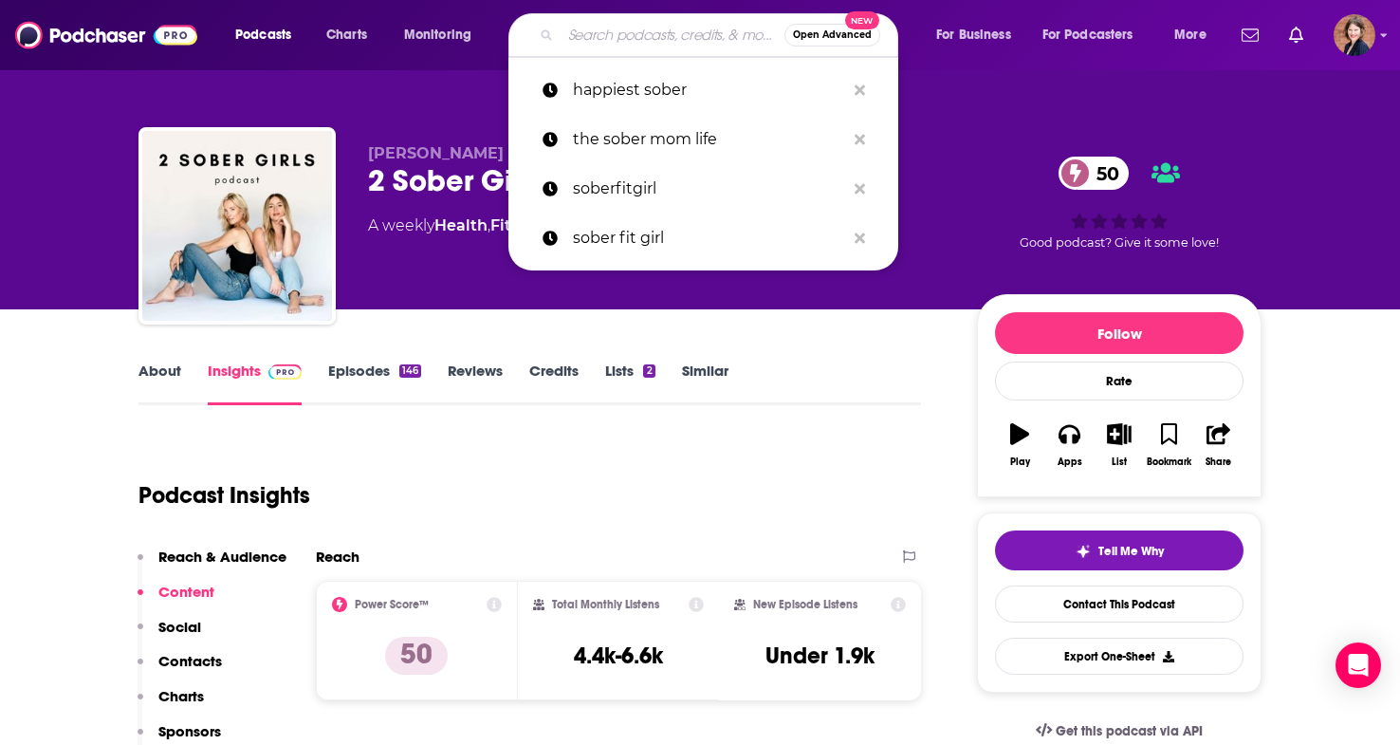
click at [625, 41] on input "Search podcasts, credits, & more..." at bounding box center [673, 35] width 224 height 30
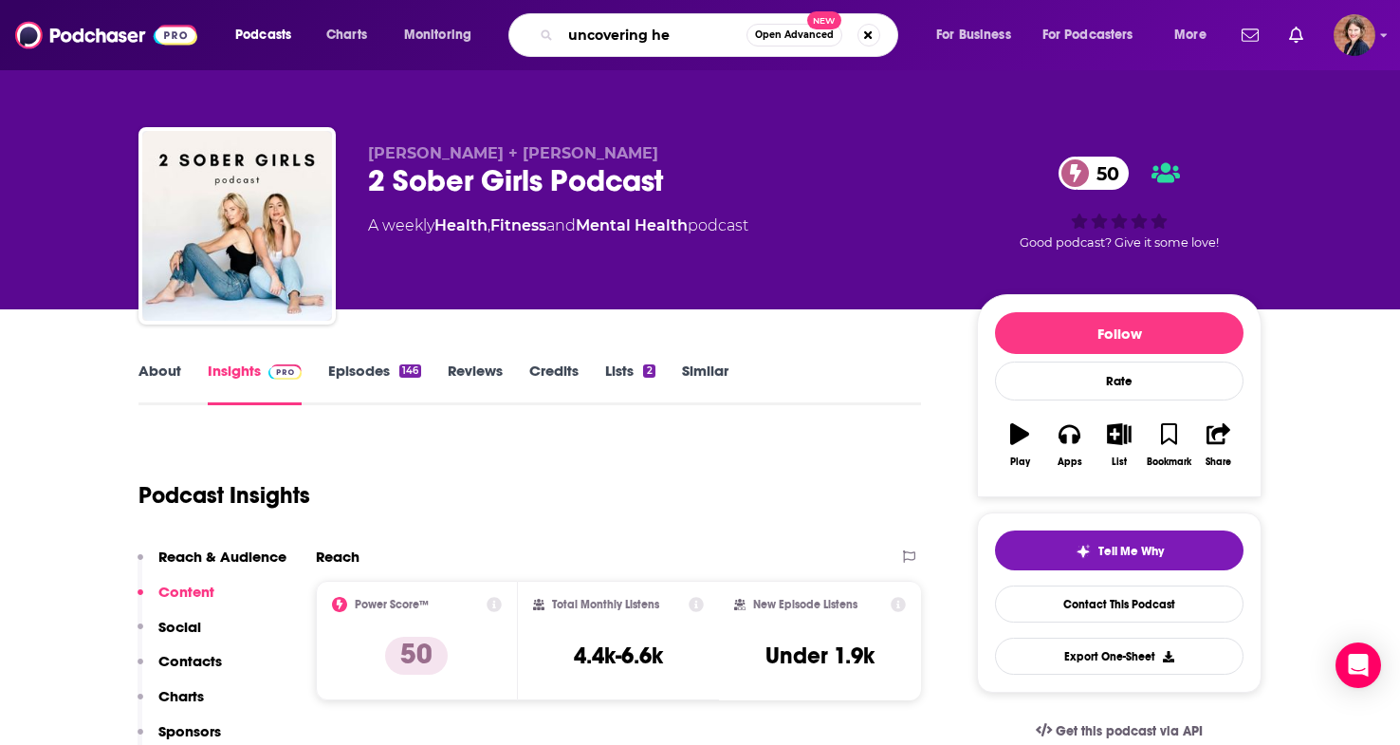
type input "uncovering her"
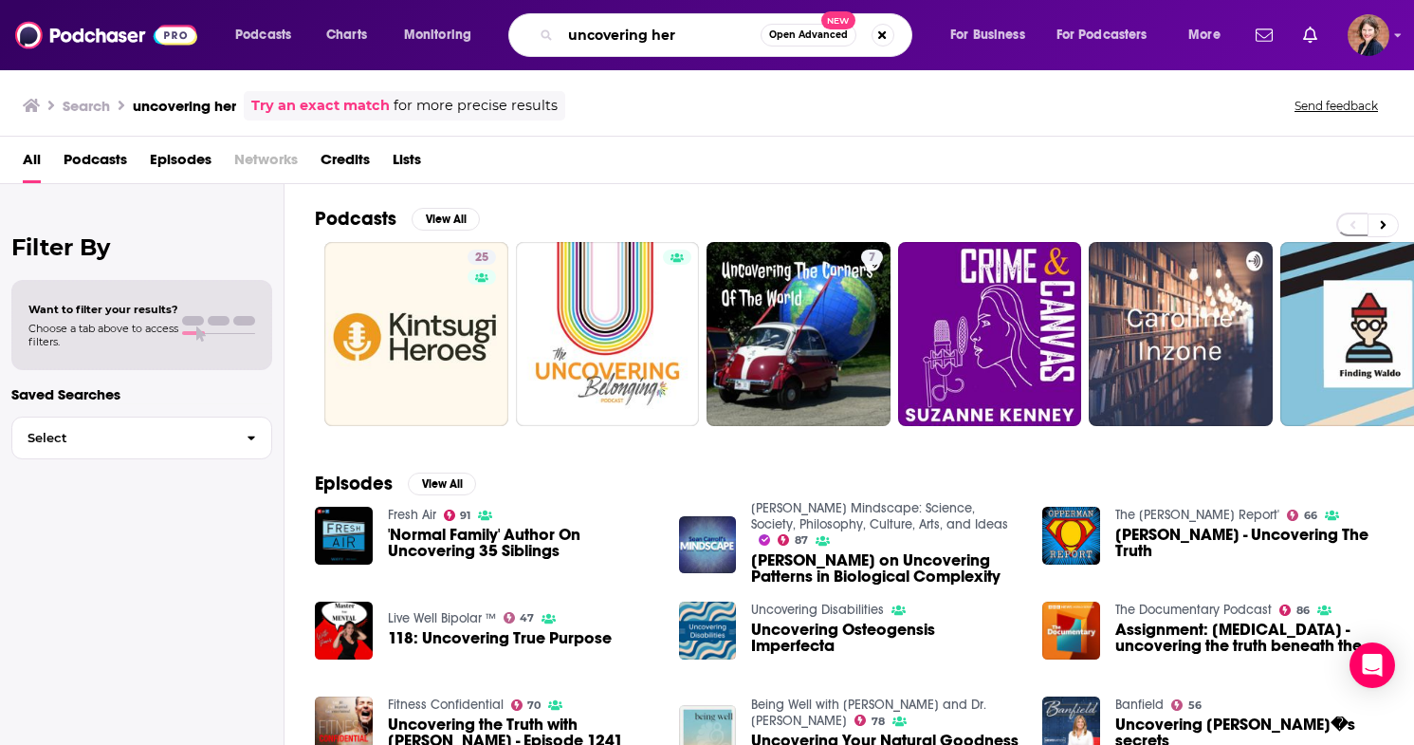
drag, startPoint x: 702, startPoint y: 43, endPoint x: 563, endPoint y: 38, distance: 138.6
click at [563, 38] on input "uncovering her" at bounding box center [661, 35] width 200 height 30
type input "mocktail mom"
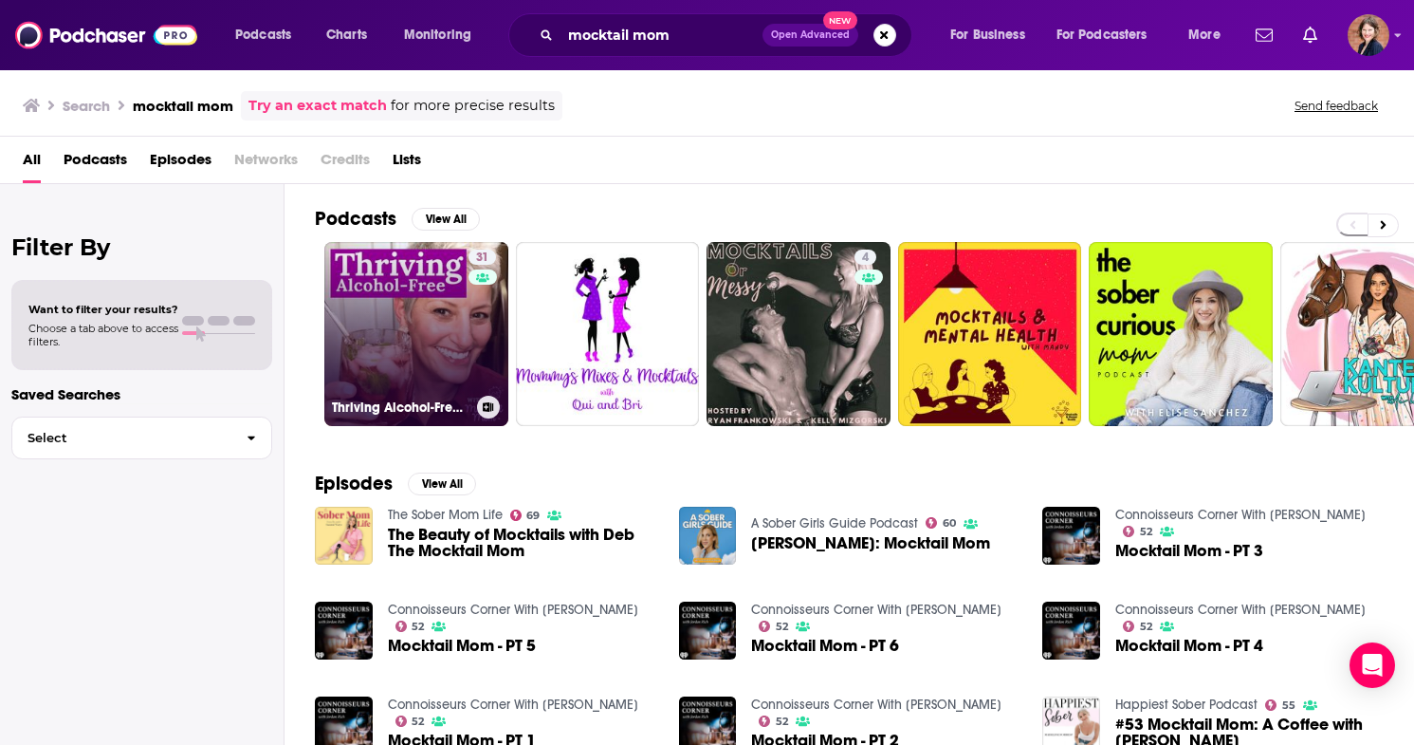
click at [391, 337] on link "31 Thriving Alcohol-Free with Mocktail Mom" at bounding box center [416, 334] width 184 height 184
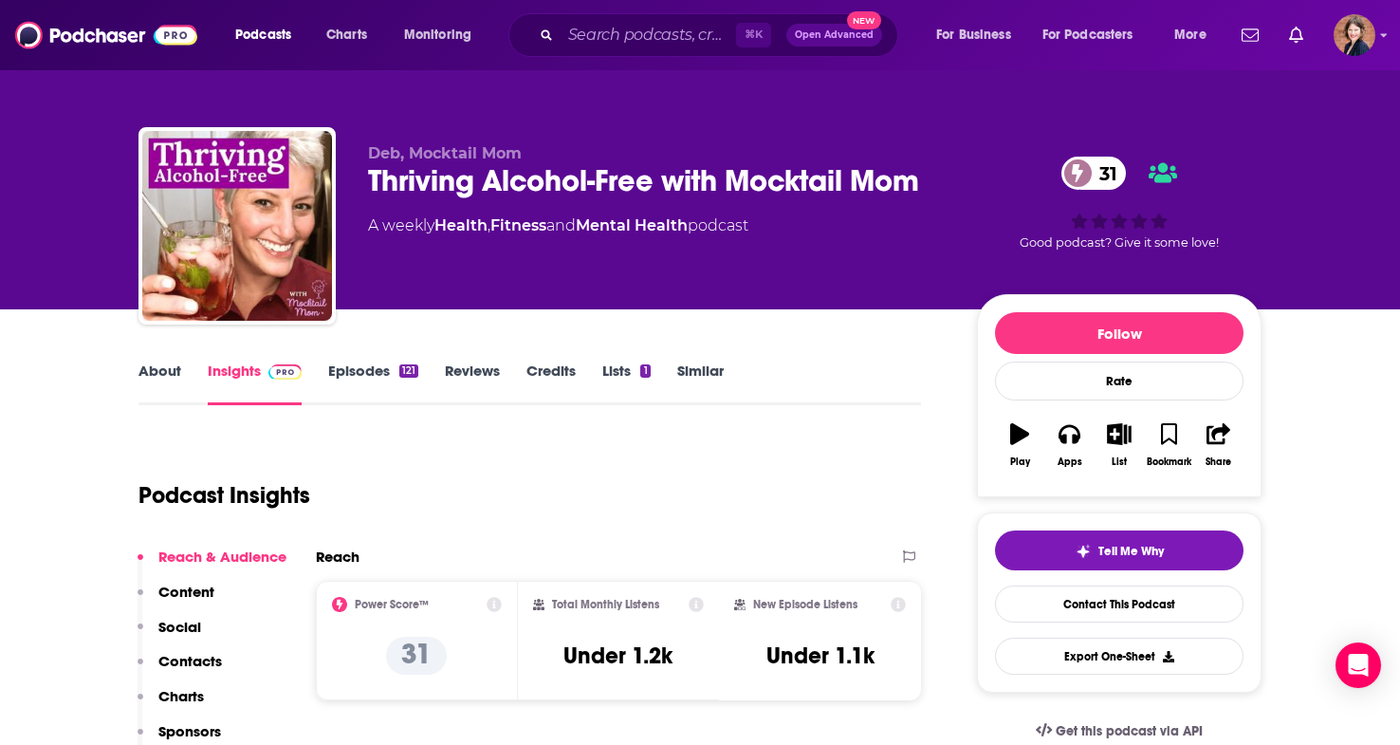
click at [170, 378] on link "About" at bounding box center [159, 383] width 43 height 44
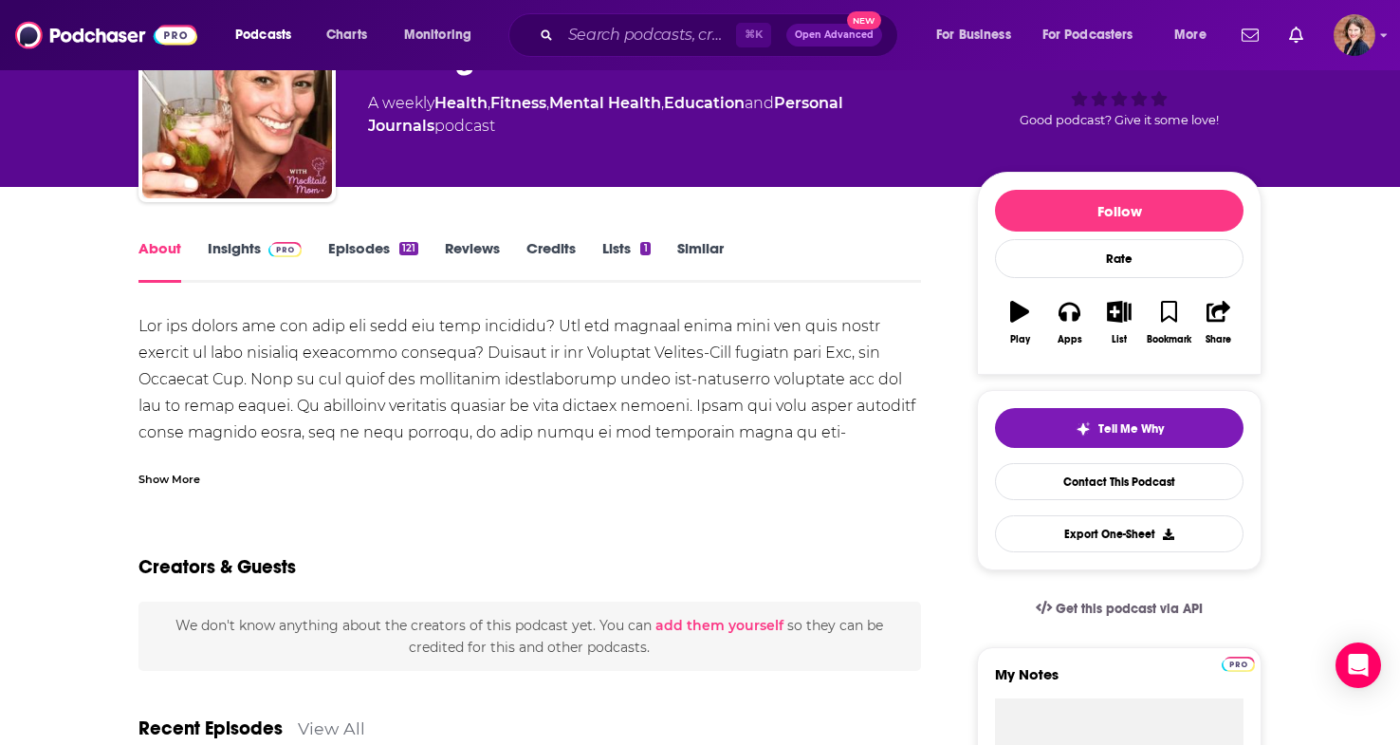
scroll to position [165, 0]
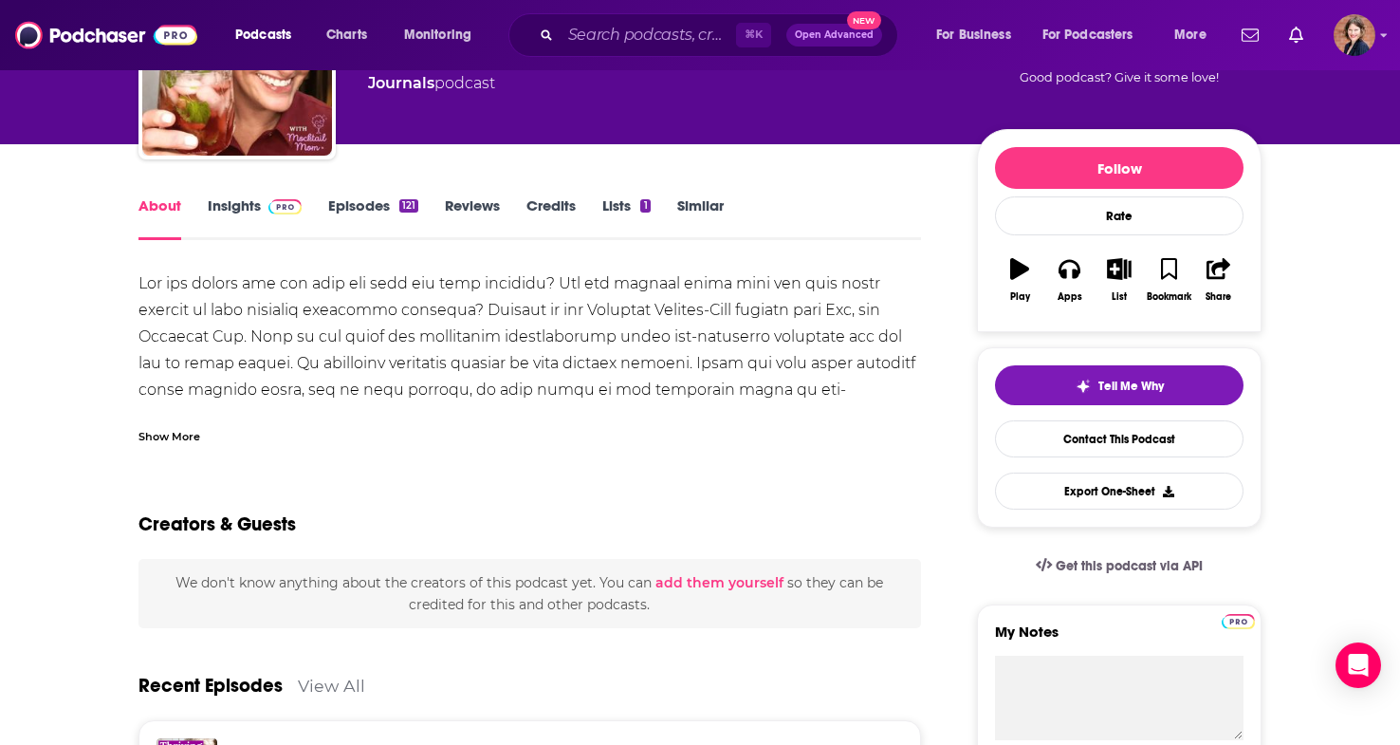
click at [180, 441] on div "Show More" at bounding box center [169, 435] width 62 height 18
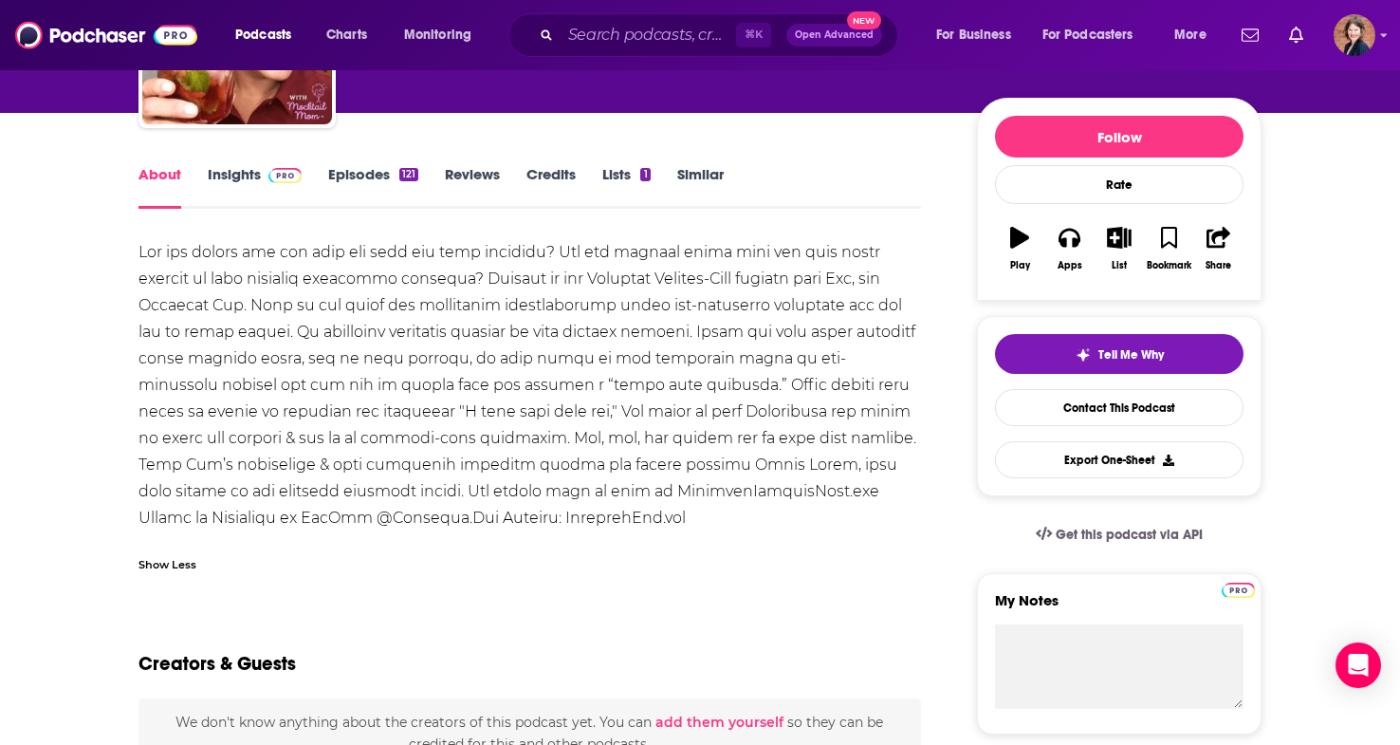
scroll to position [181, 0]
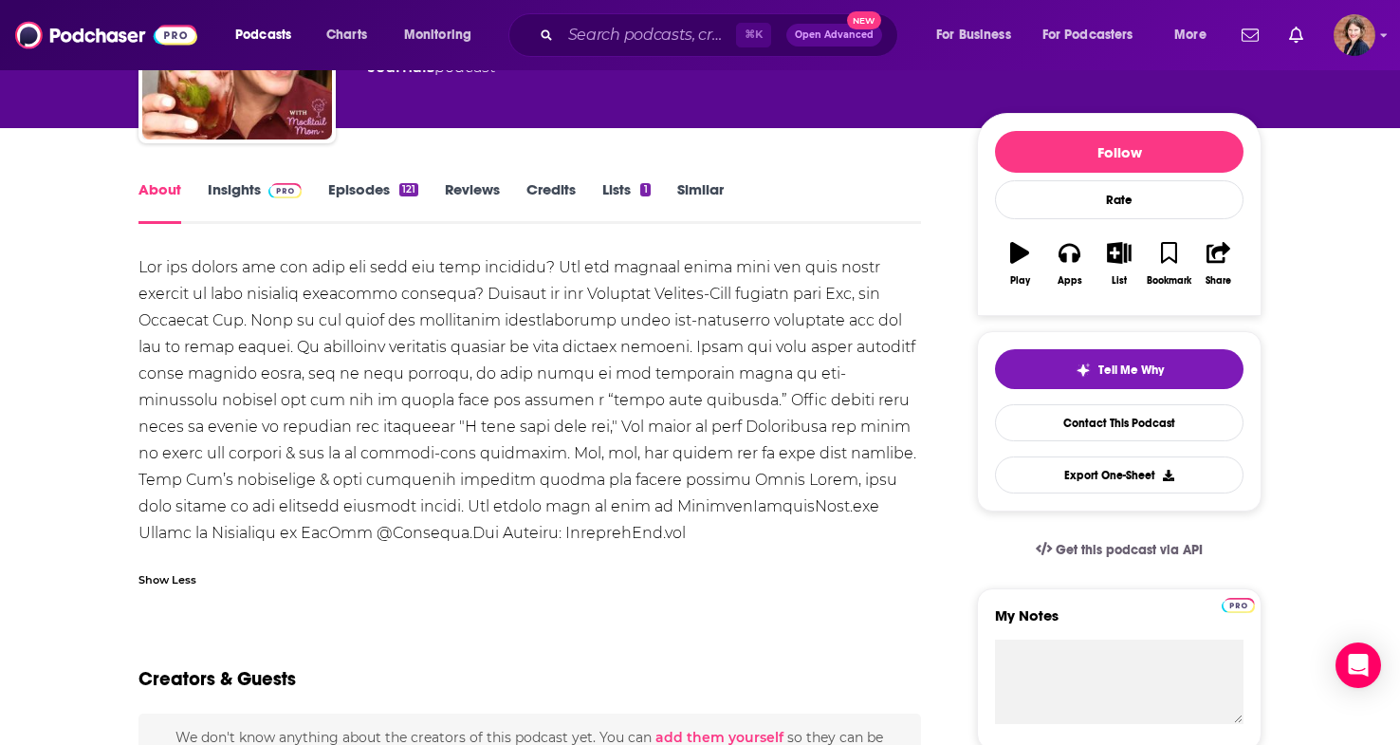
click at [261, 194] on span at bounding box center [281, 189] width 41 height 18
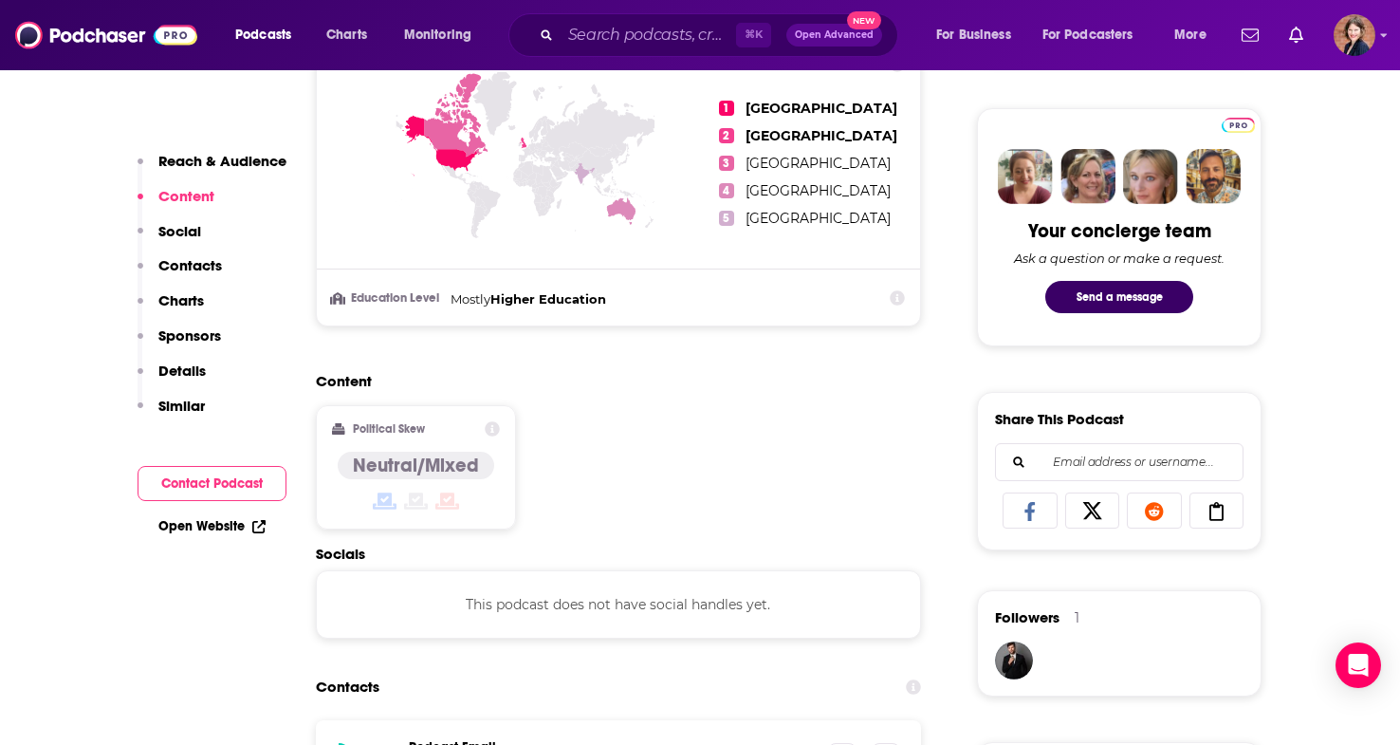
scroll to position [1185, 0]
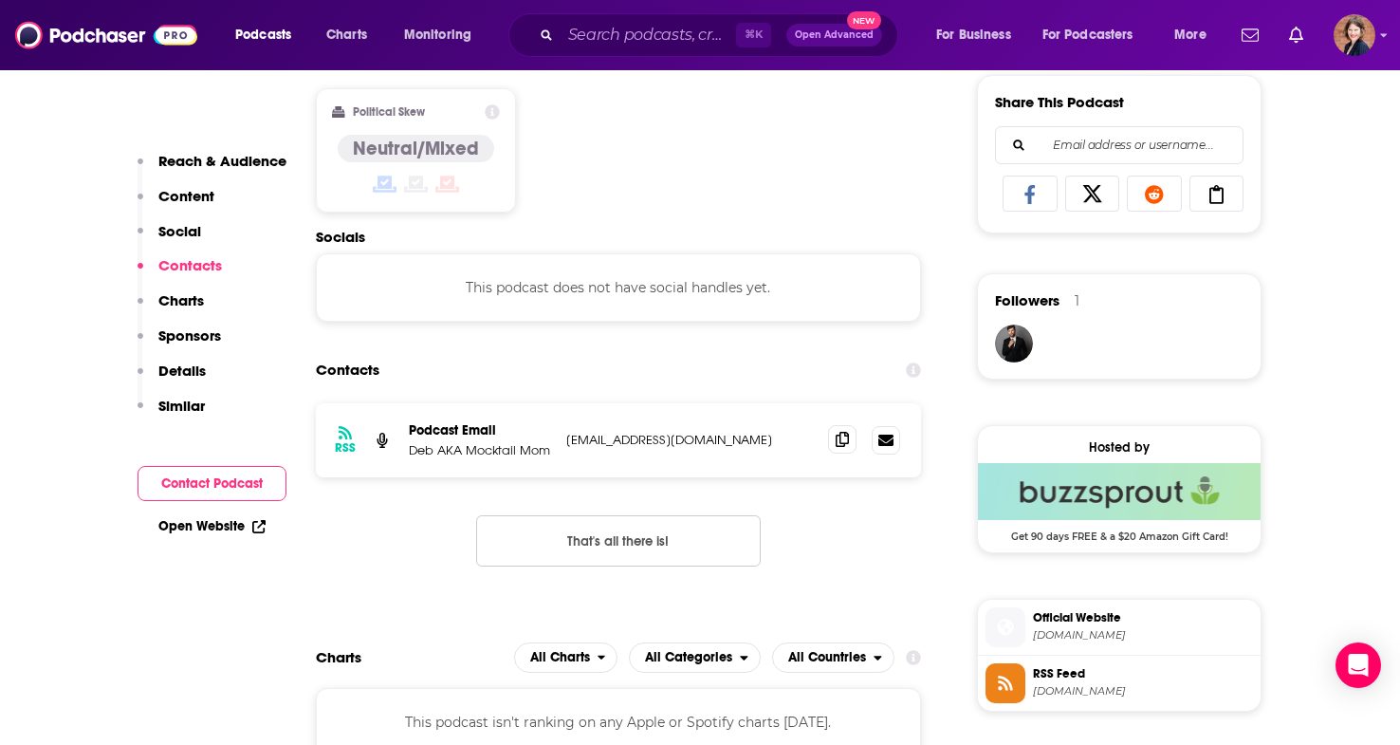
click at [839, 445] on icon at bounding box center [842, 439] width 13 height 15
click at [839, 440] on icon at bounding box center [842, 439] width 13 height 15
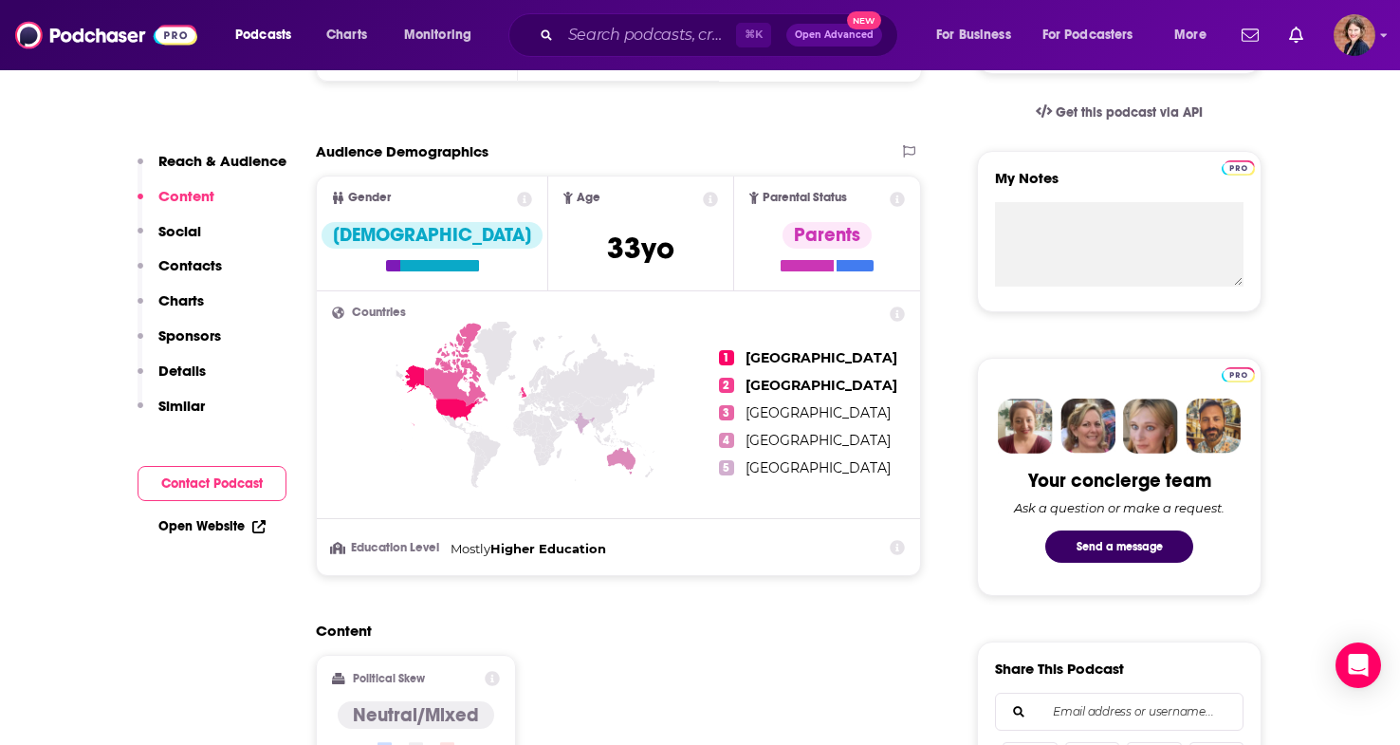
scroll to position [584, 0]
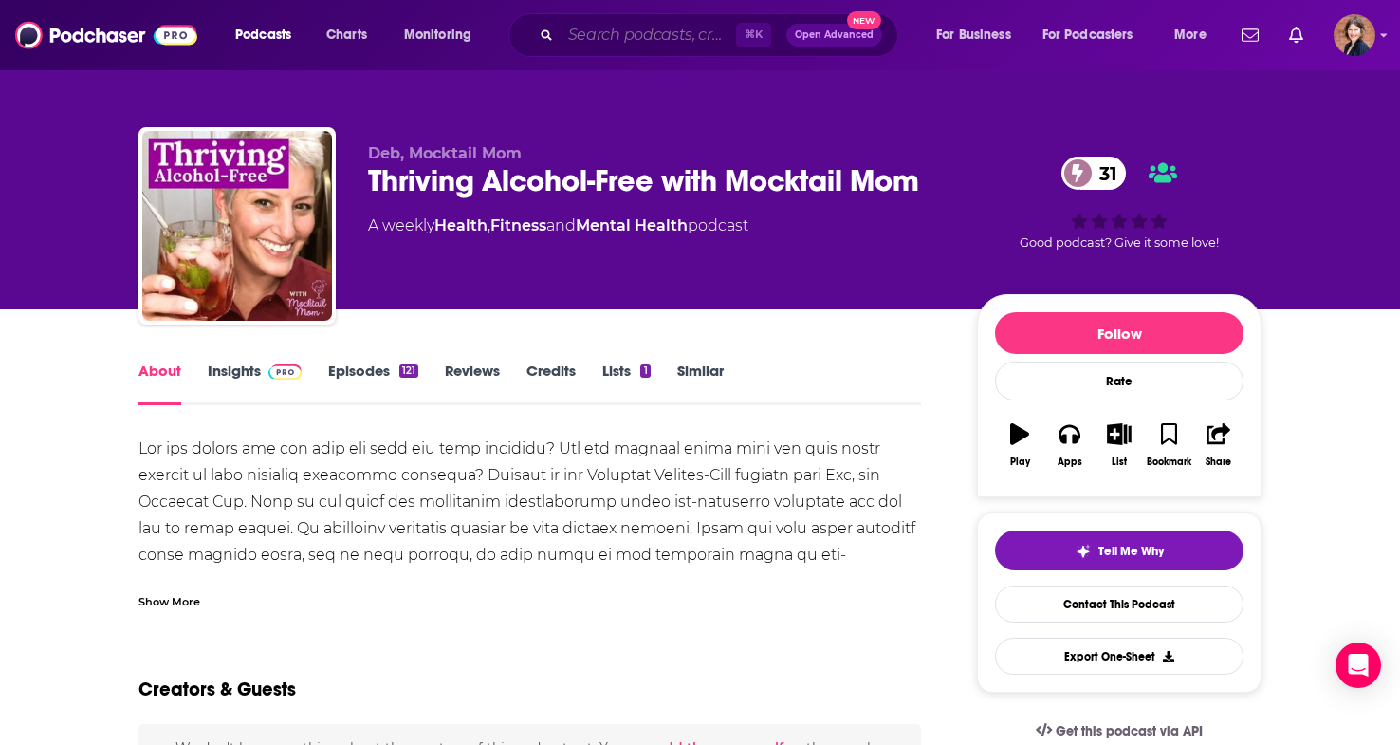
click at [629, 48] on input "Search podcasts, credits, & more..." at bounding box center [648, 35] width 175 height 30
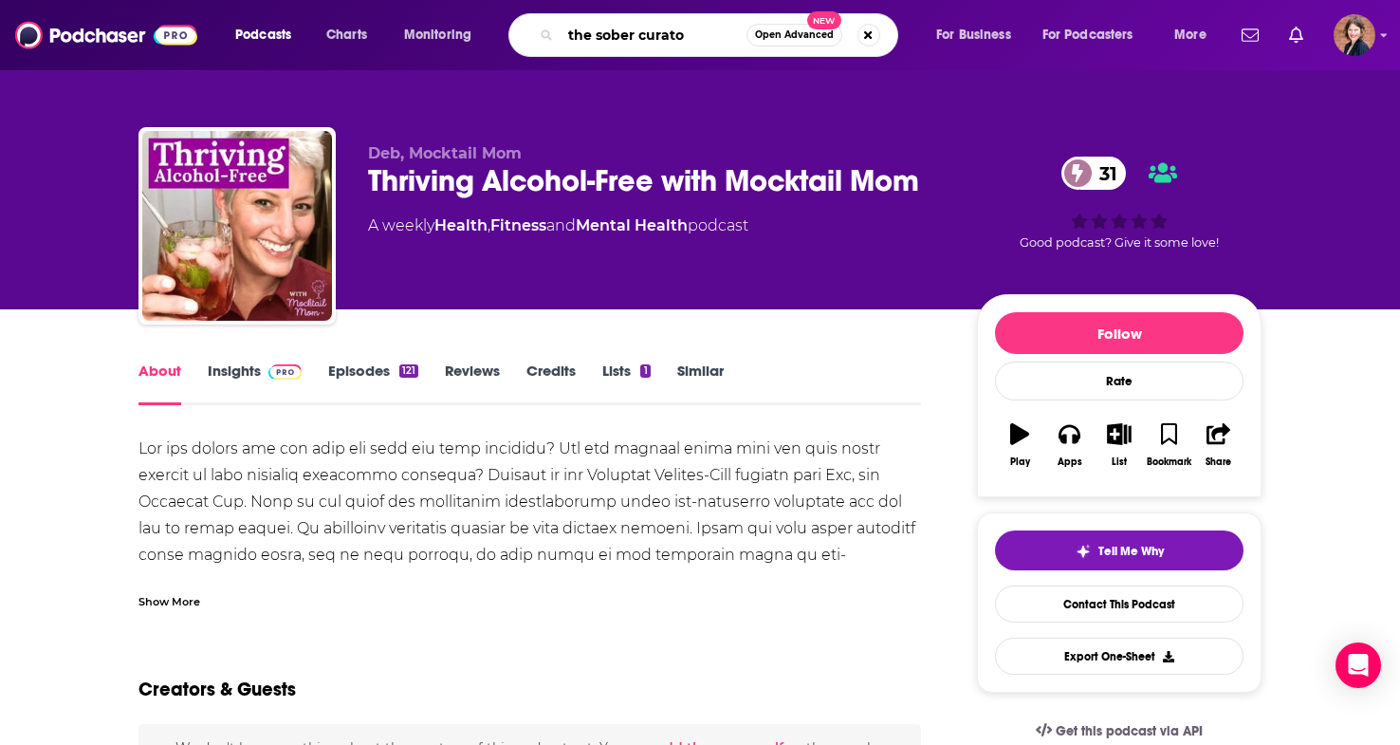
type input "the sober curator"
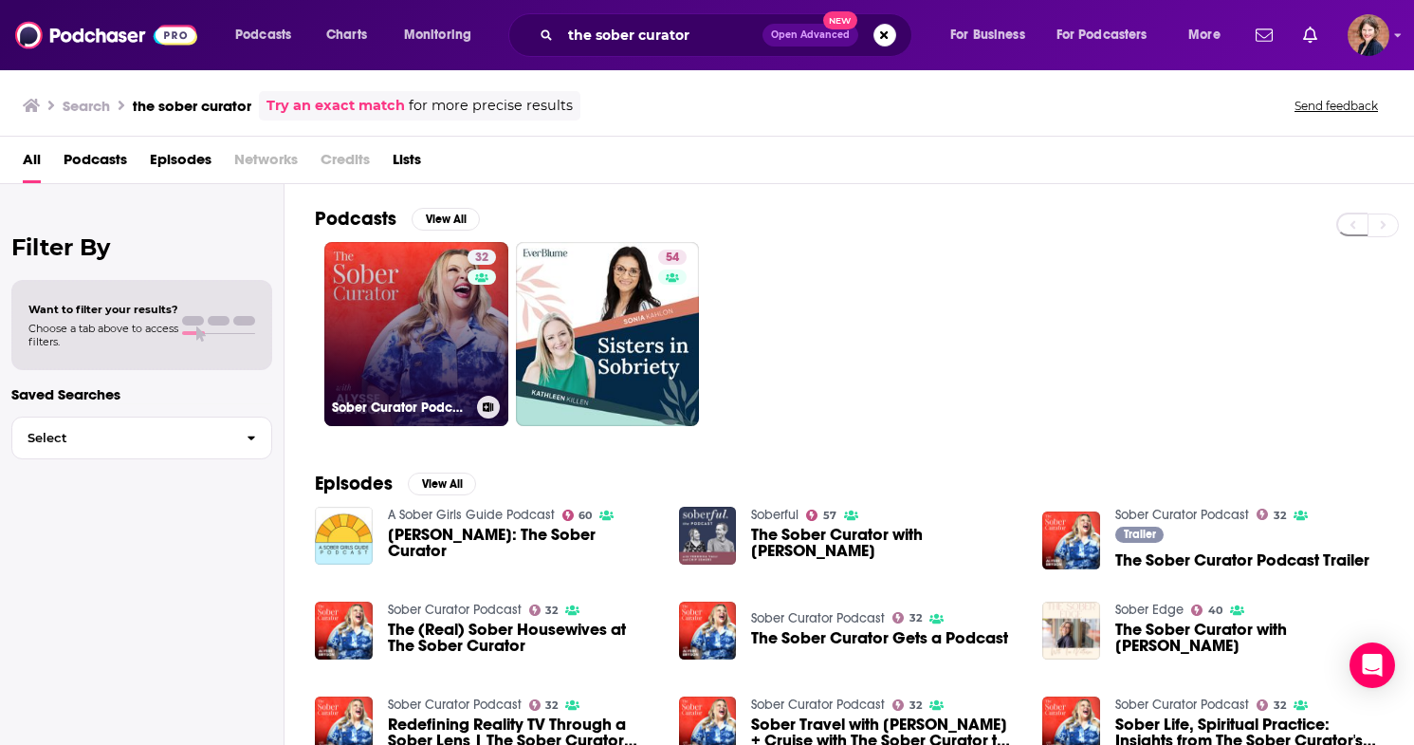
click at [411, 324] on link "32 Sober Curator Podcast" at bounding box center [416, 334] width 184 height 184
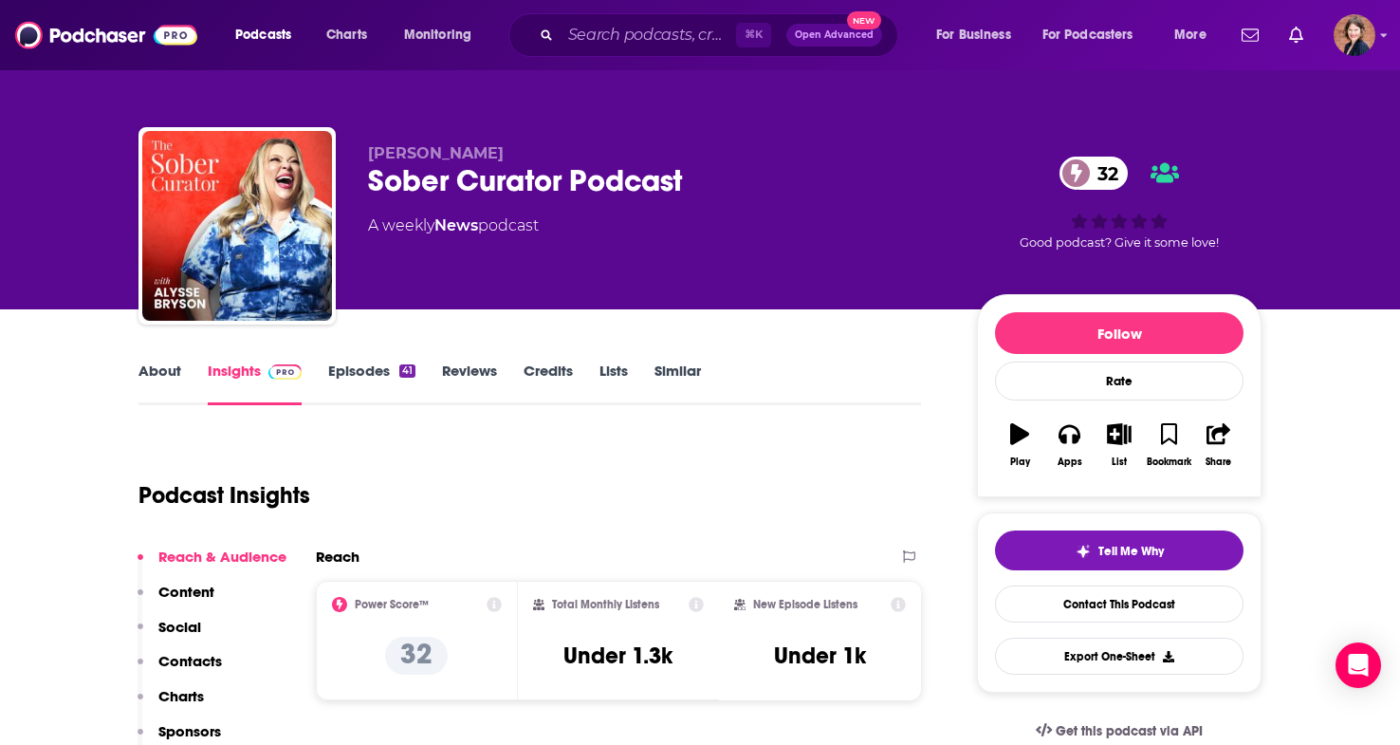
click at [170, 373] on link "About" at bounding box center [159, 383] width 43 height 44
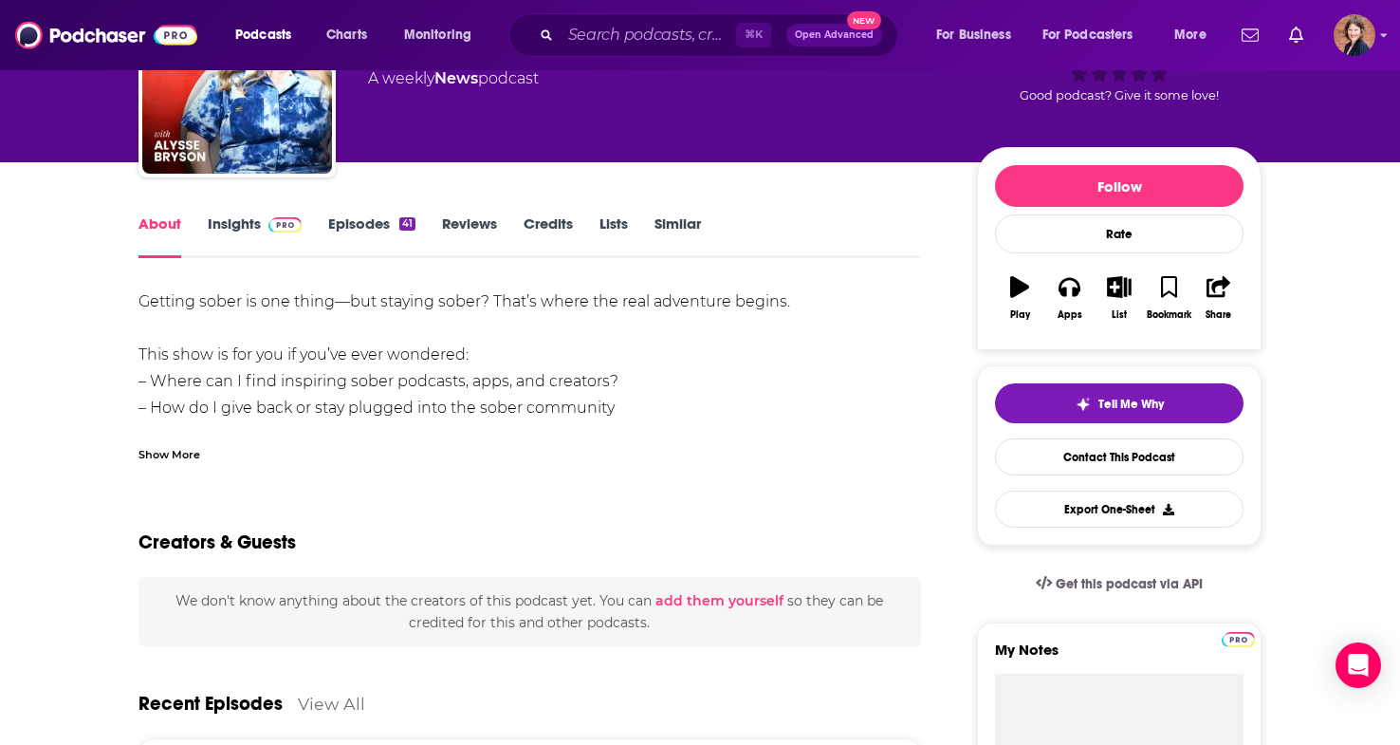
scroll to position [201, 0]
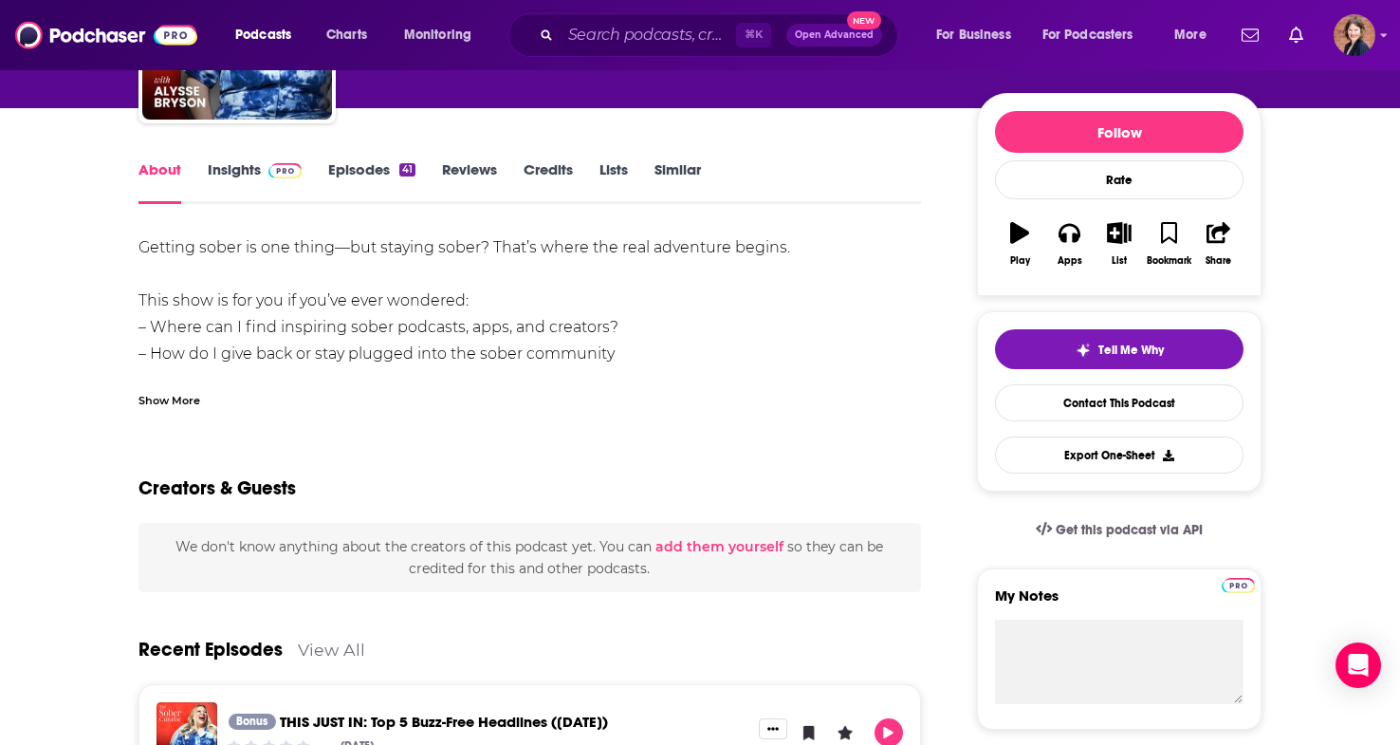
click at [177, 399] on div "Show More" at bounding box center [169, 399] width 62 height 18
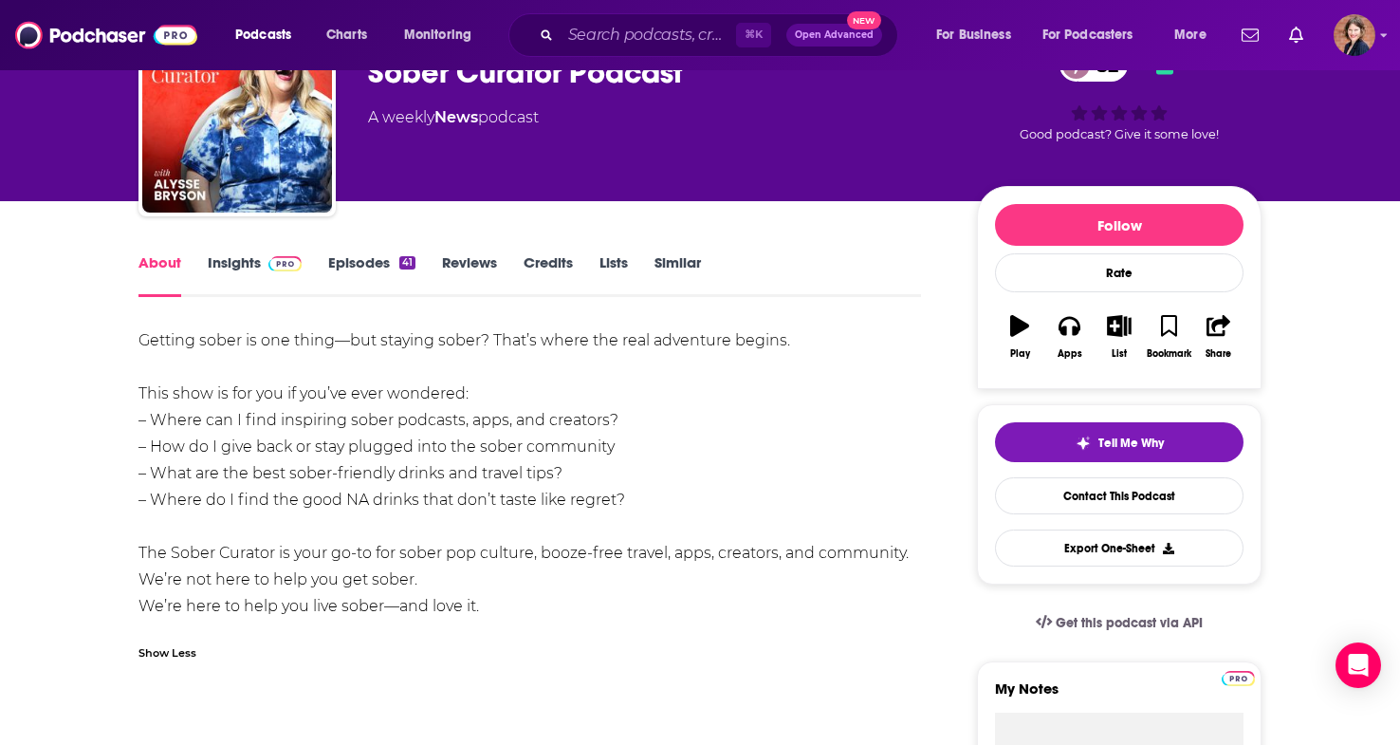
scroll to position [112, 0]
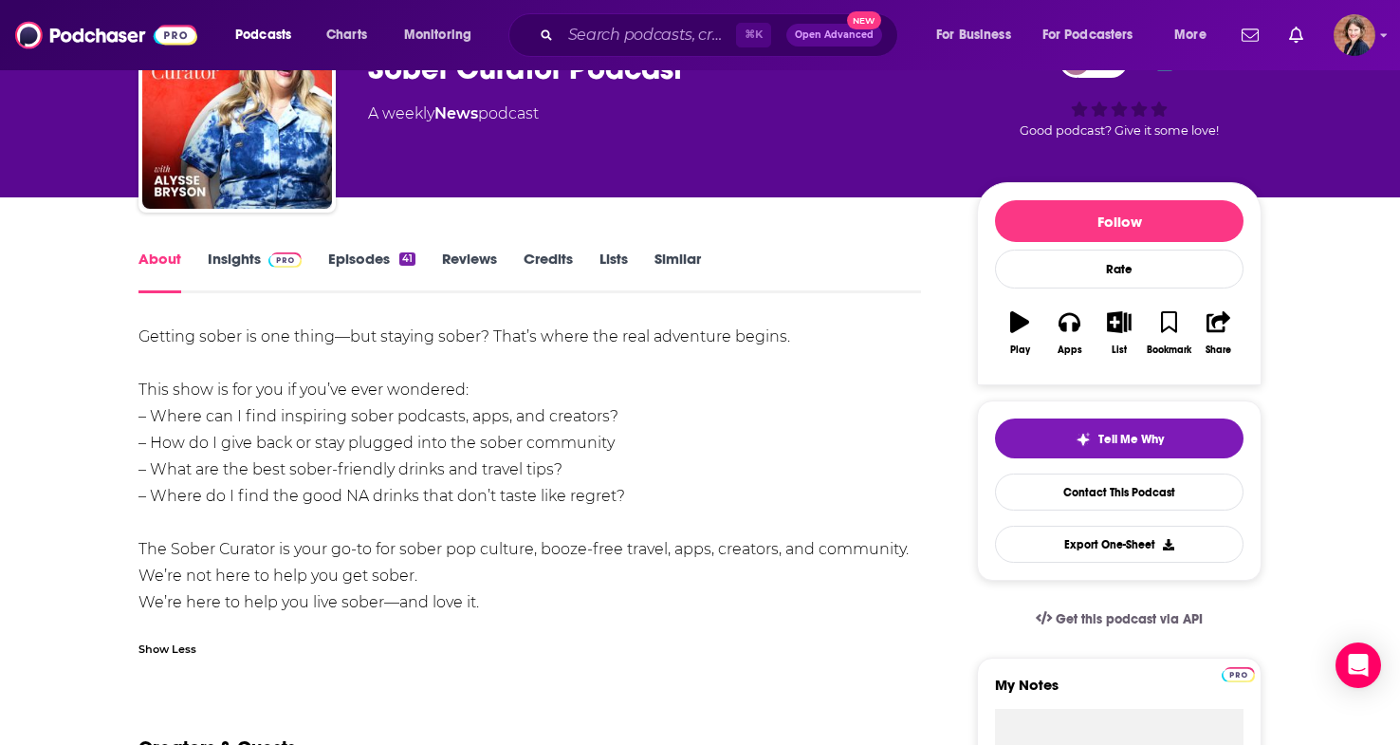
click at [228, 256] on link "Insights" at bounding box center [255, 271] width 94 height 44
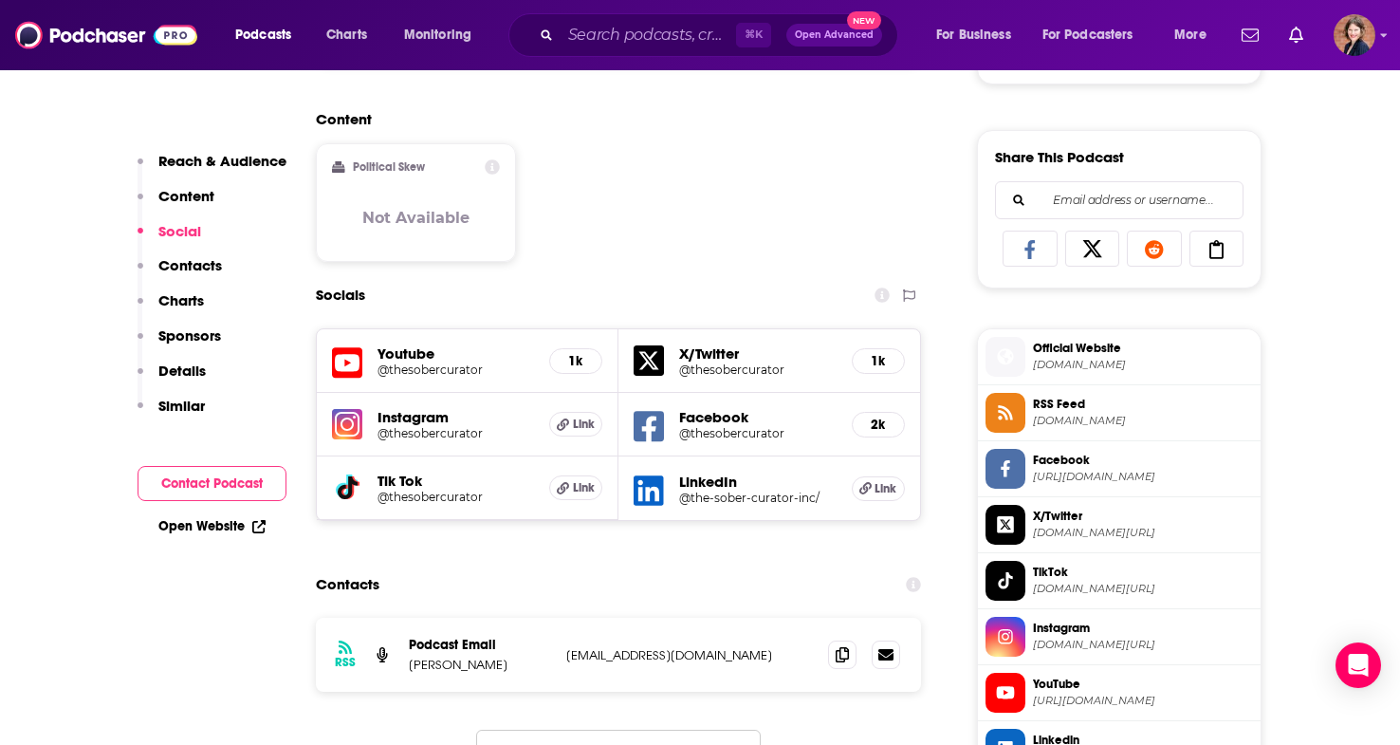
scroll to position [1239, 0]
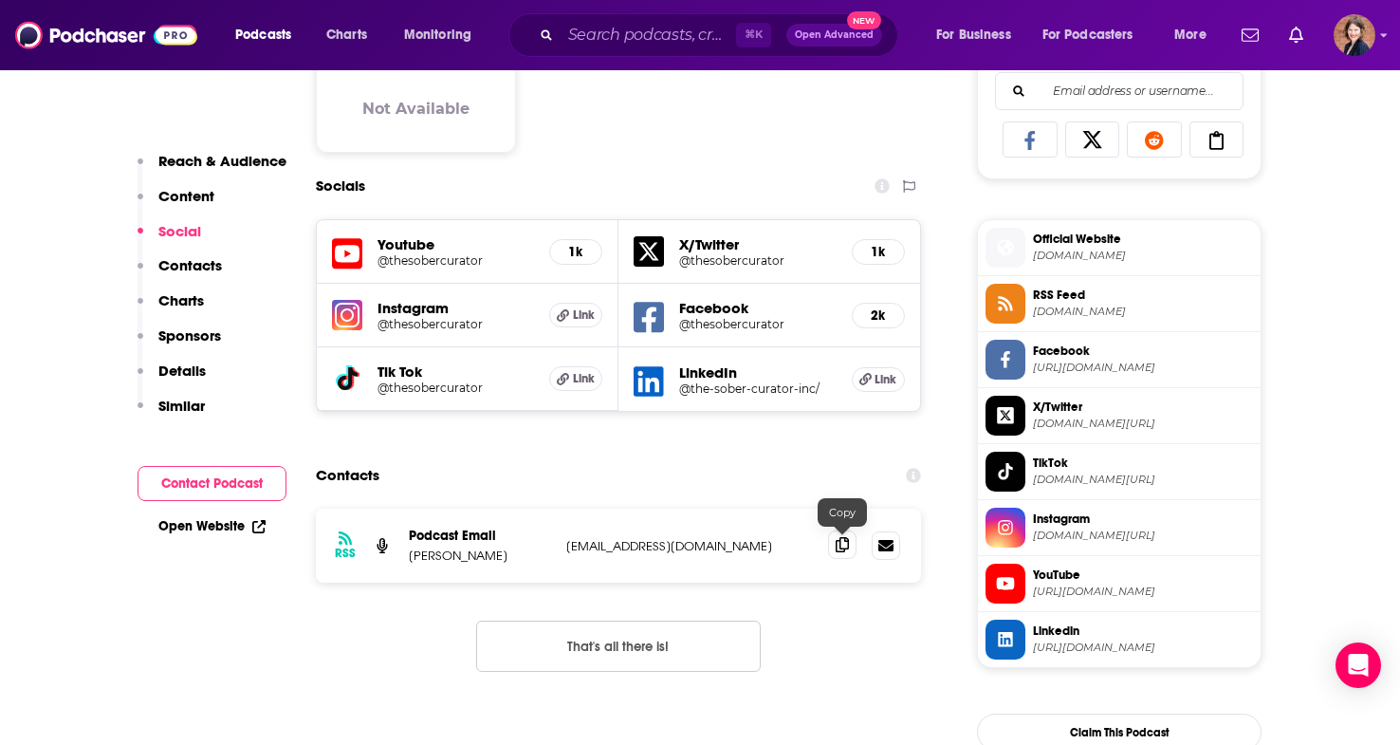
click at [839, 549] on icon at bounding box center [842, 544] width 13 height 15
